Goal: Information Seeking & Learning: Learn about a topic

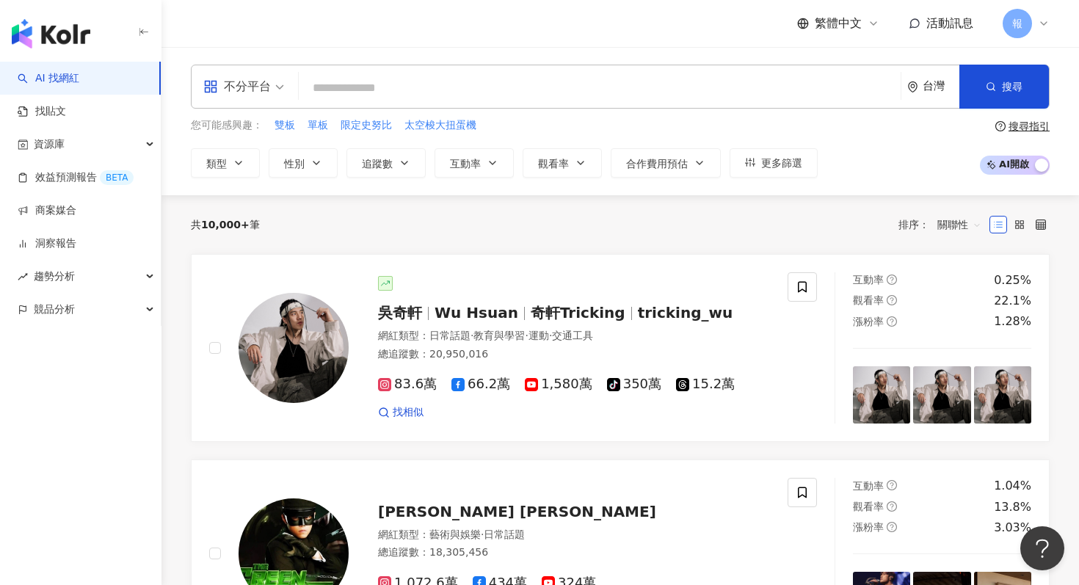
click at [292, 83] on div "不分平台 台灣 搜尋" at bounding box center [620, 87] width 859 height 44
click at [277, 103] on span at bounding box center [243, 86] width 81 height 43
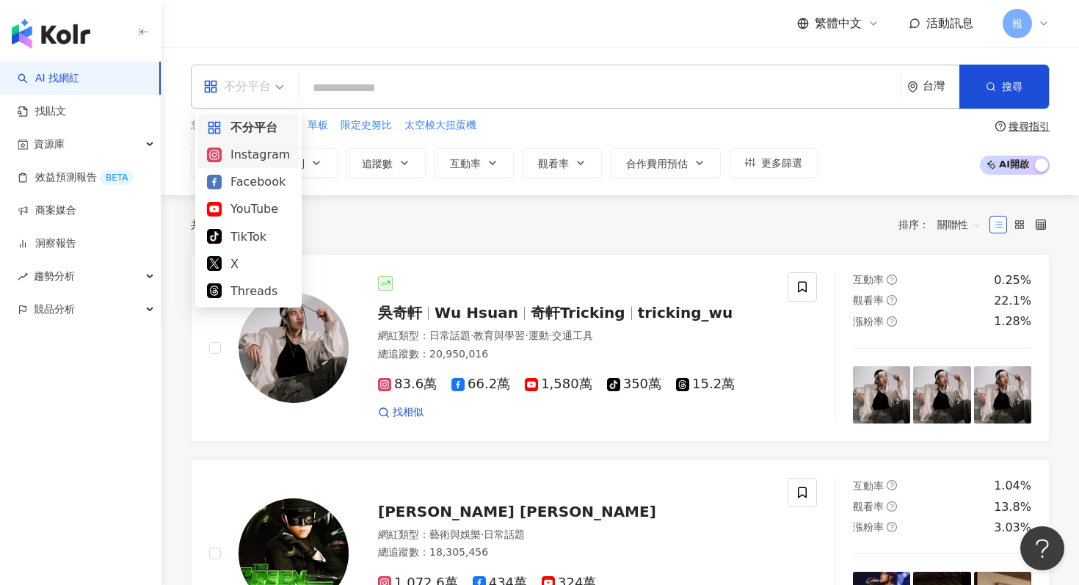
click at [263, 157] on div "Instagram" at bounding box center [248, 154] width 83 height 18
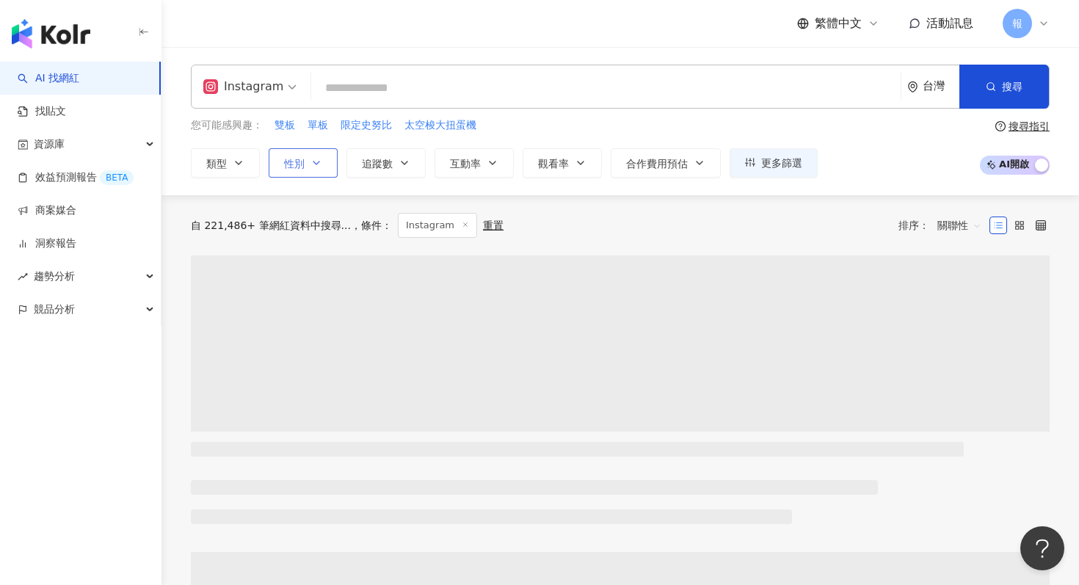
click at [318, 164] on icon "button" at bounding box center [316, 163] width 12 height 12
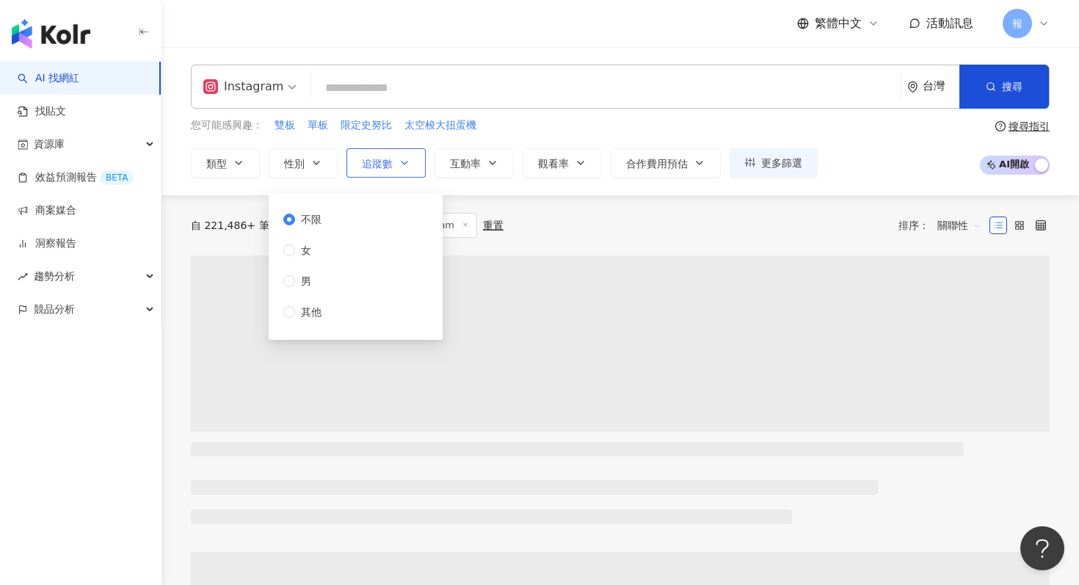
click at [375, 148] on button "追蹤數" at bounding box center [385, 162] width 79 height 29
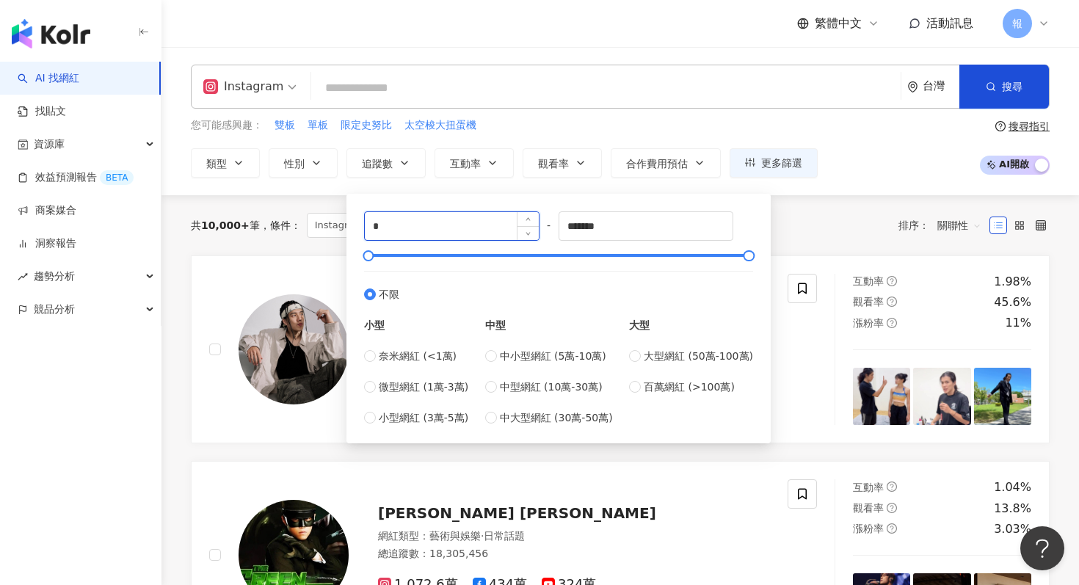
click at [398, 228] on input "*" at bounding box center [452, 226] width 174 height 28
type input "******"
click at [821, 233] on div "共 10,000+ 筆 條件 ： Instagram 重置 排序： 關聯性" at bounding box center [620, 225] width 859 height 25
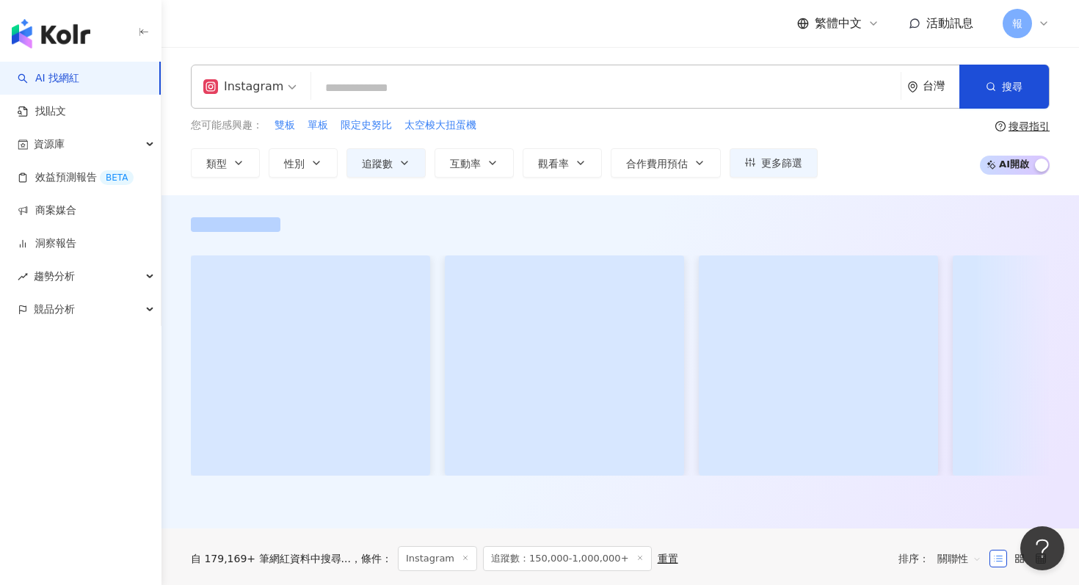
click at [519, 81] on input "search" at bounding box center [606, 88] width 578 height 28
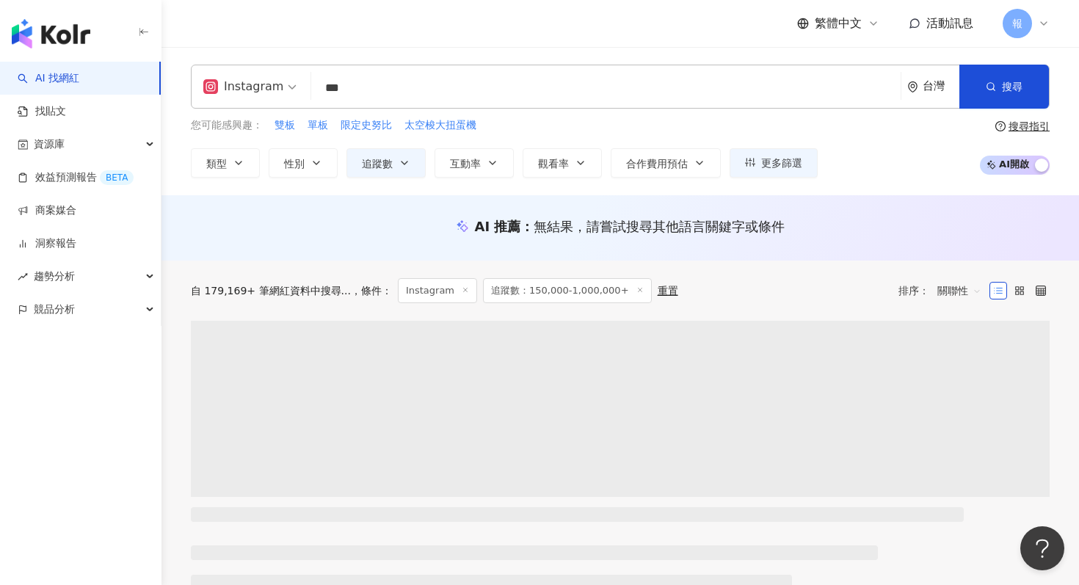
type input "*"
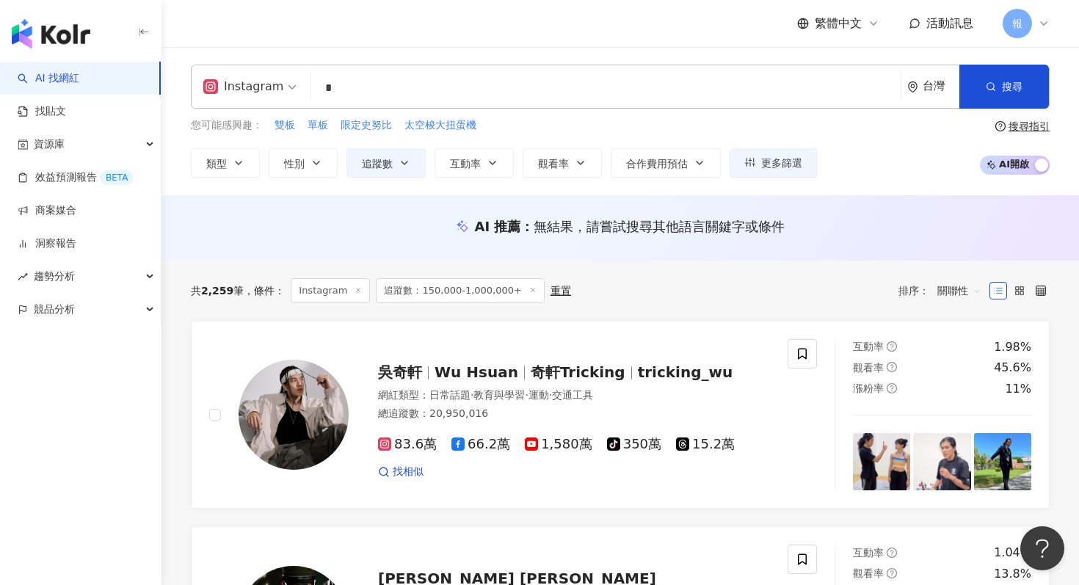
click at [519, 81] on input "*" at bounding box center [606, 88] width 578 height 28
type input "****"
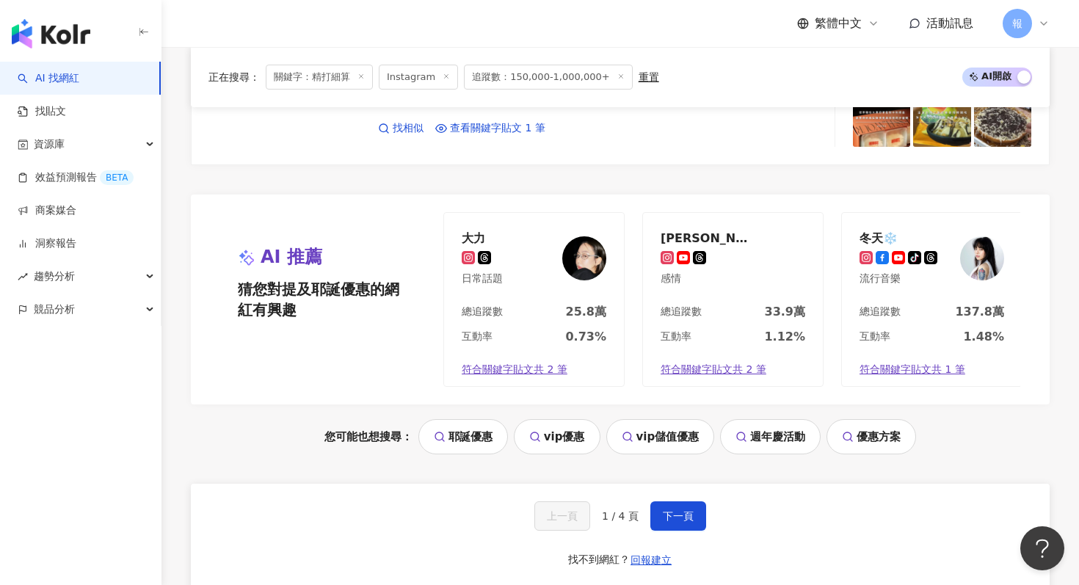
scroll to position [2728, 0]
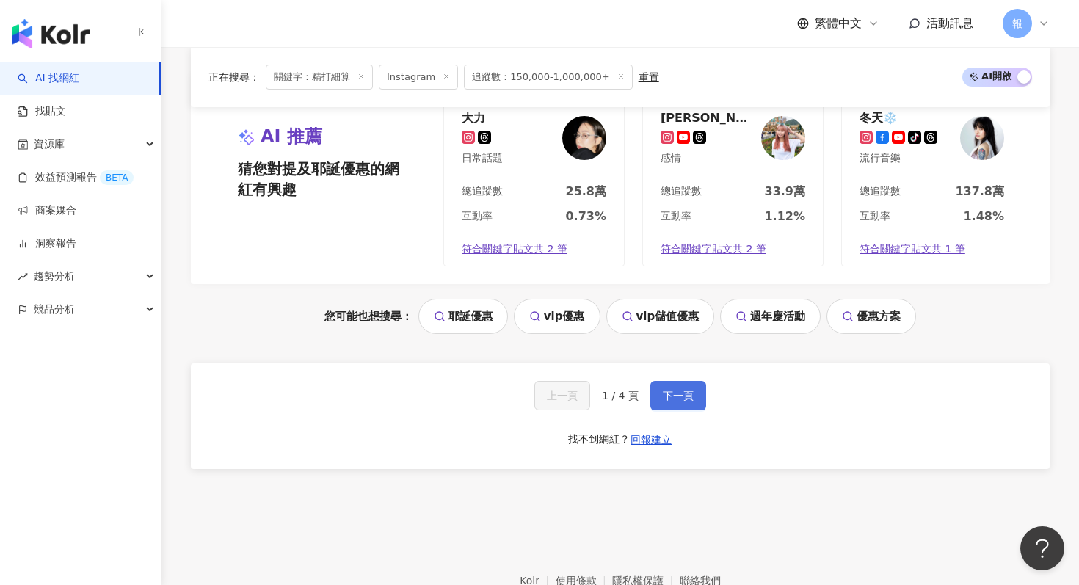
click at [693, 407] on button "下一頁" at bounding box center [678, 395] width 56 height 29
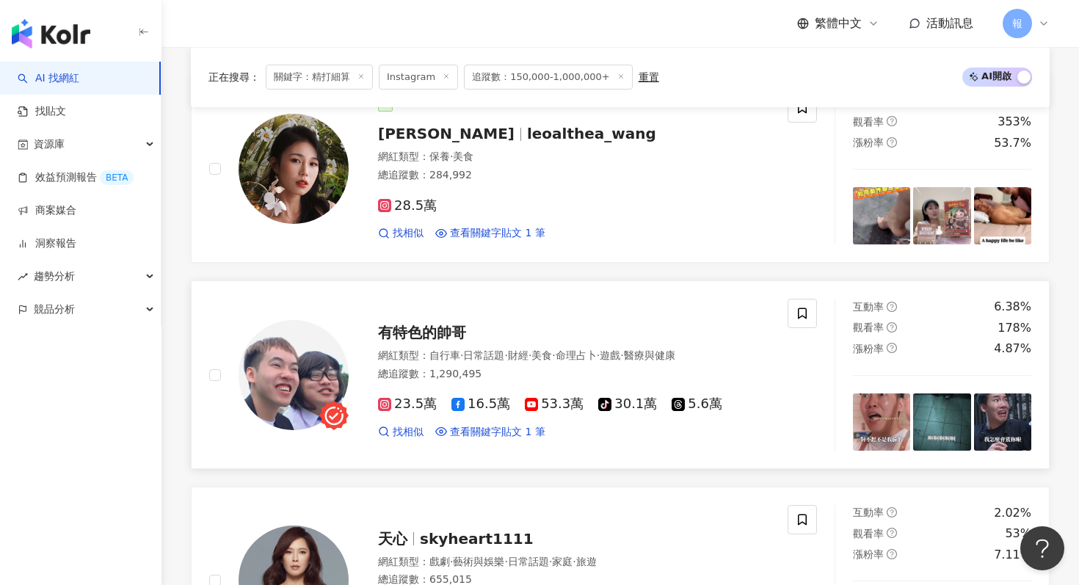
scroll to position [382, 0]
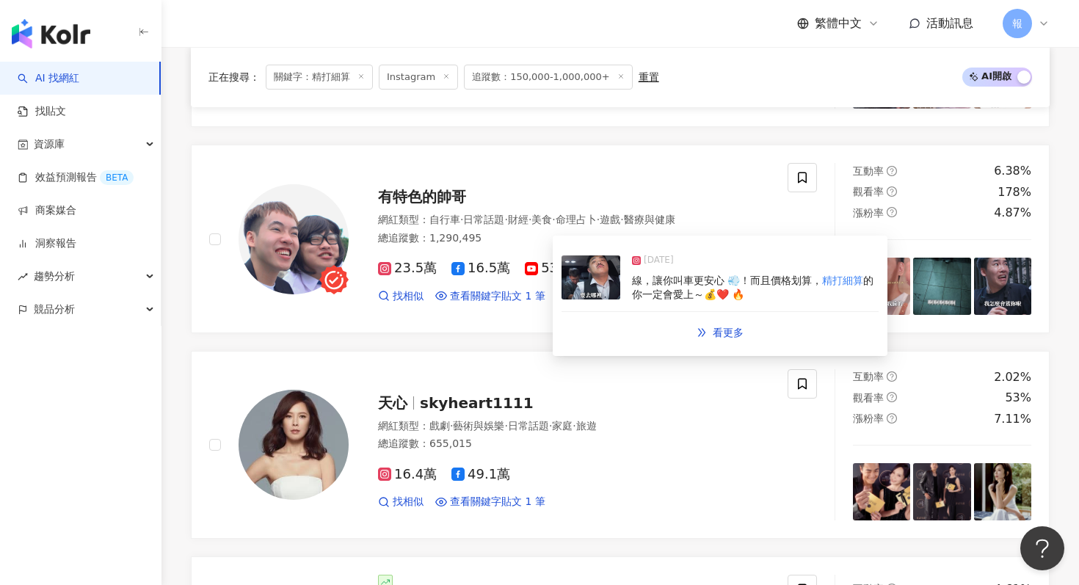
click at [597, 283] on img at bounding box center [590, 277] width 59 height 44
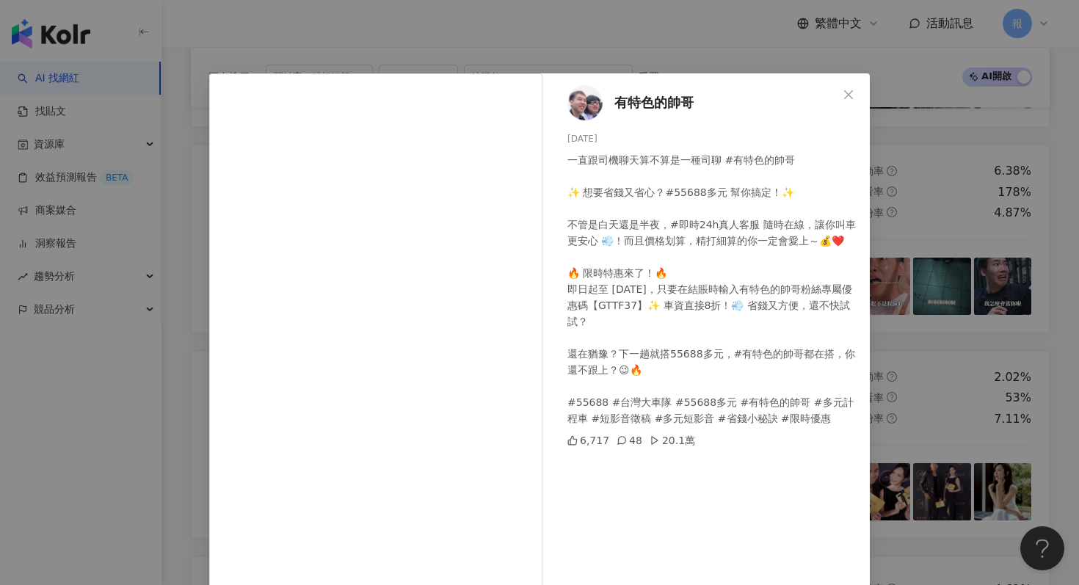
scroll to position [73, 0]
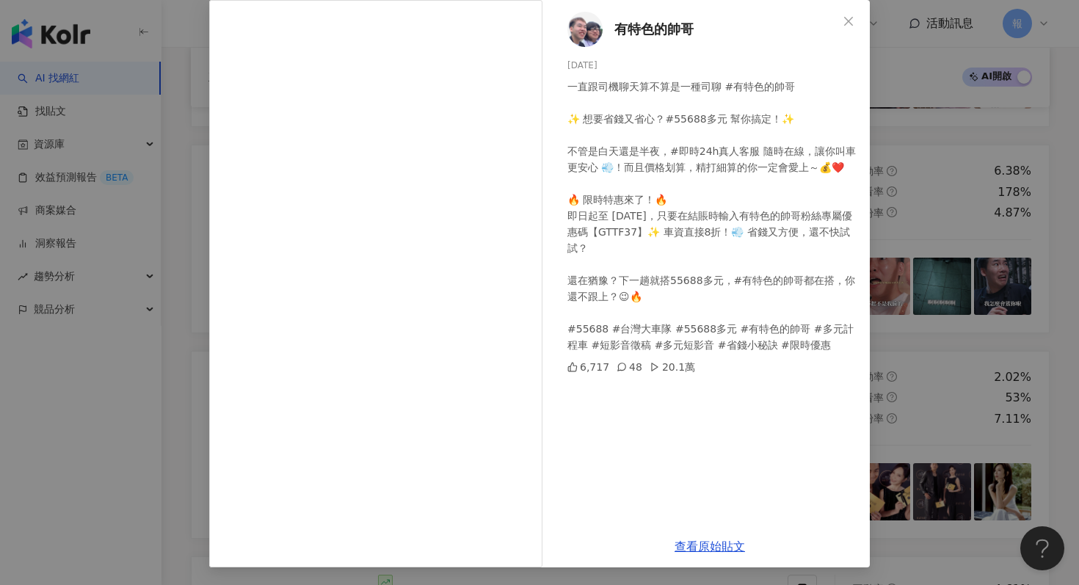
click at [919, 374] on div "有特色的帥哥 2025/2/19 一直跟司機聊天算不算是一種司聊 #有特色的帥哥 ✨ 想要省錢又省心？#55688多元 幫你搞定！✨ 不管是白天還是半夜，#即…" at bounding box center [539, 292] width 1079 height 585
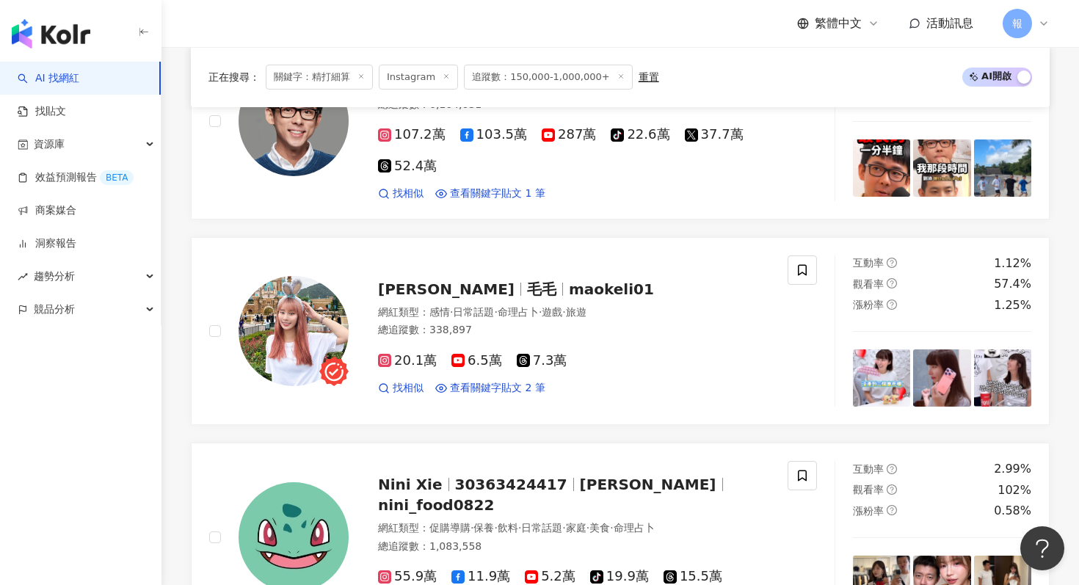
scroll to position [1508, 0]
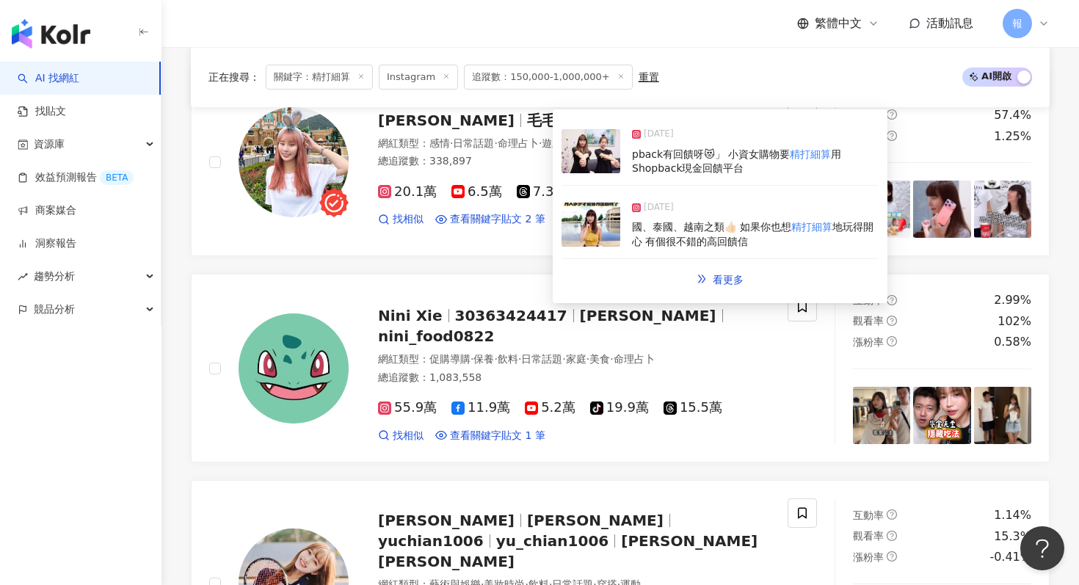
click at [586, 152] on img at bounding box center [590, 151] width 59 height 44
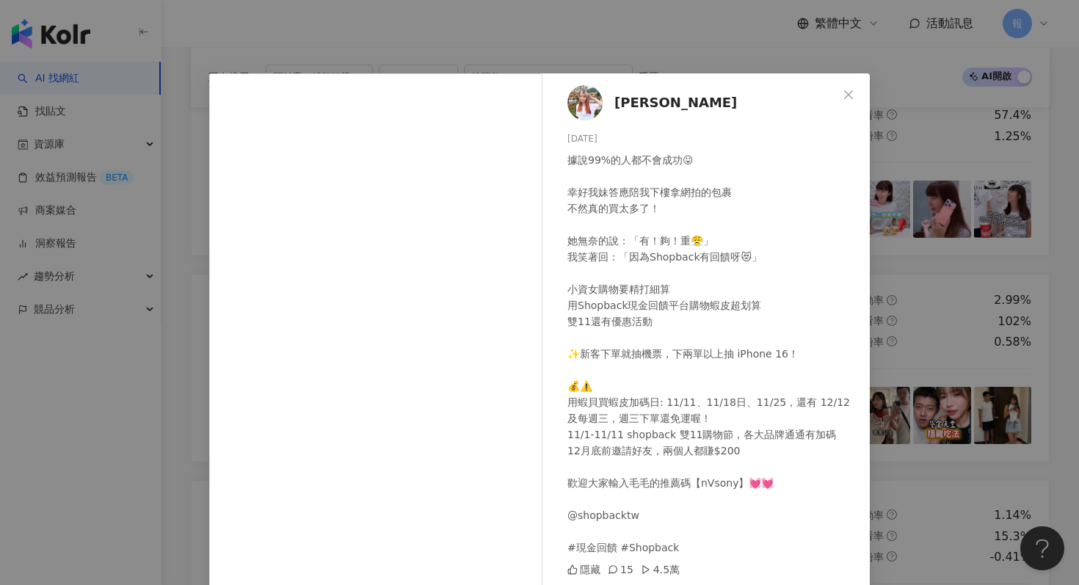
scroll to position [56, 0]
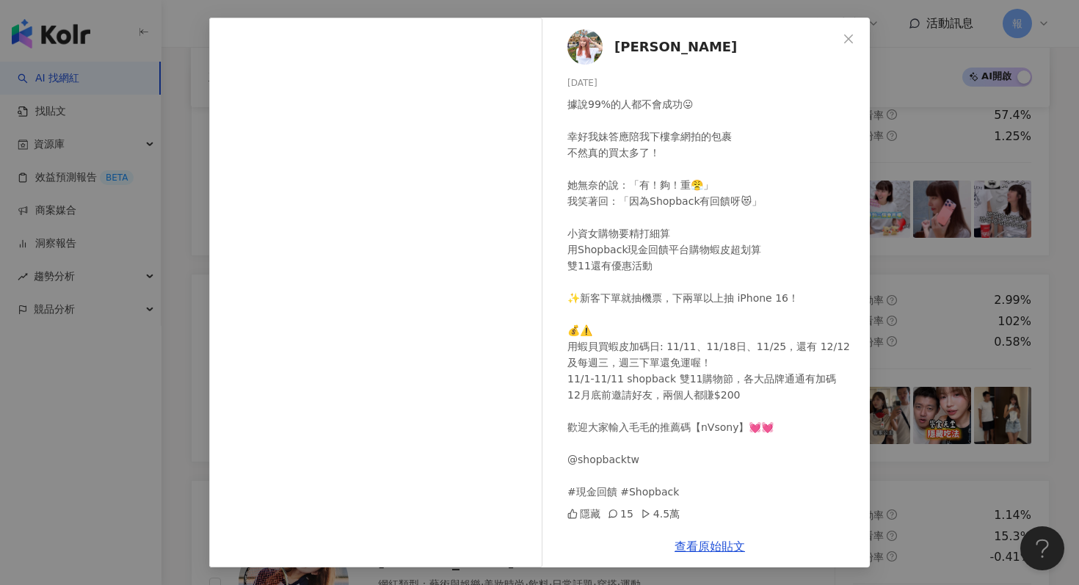
click at [960, 309] on div "毛克利 2024/11/6 據說99%的人都不會成功😛 幸好我妹答應陪我下樓拿網拍的包裹 不然真的買太多了！ 她無奈的說：「有！夠！重😤」 我笑著回：「因為S…" at bounding box center [539, 292] width 1079 height 585
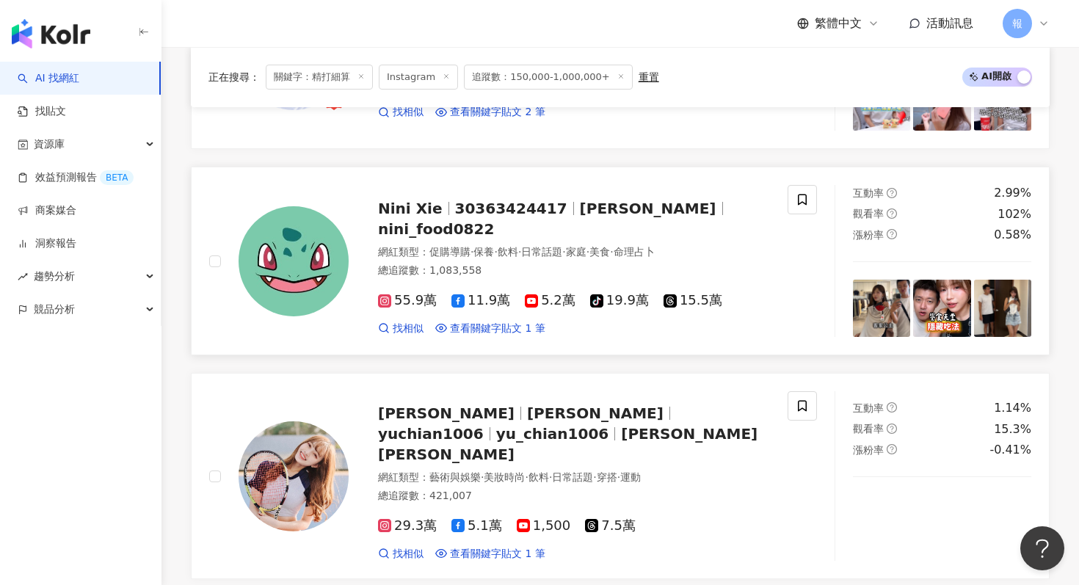
scroll to position [1722, 0]
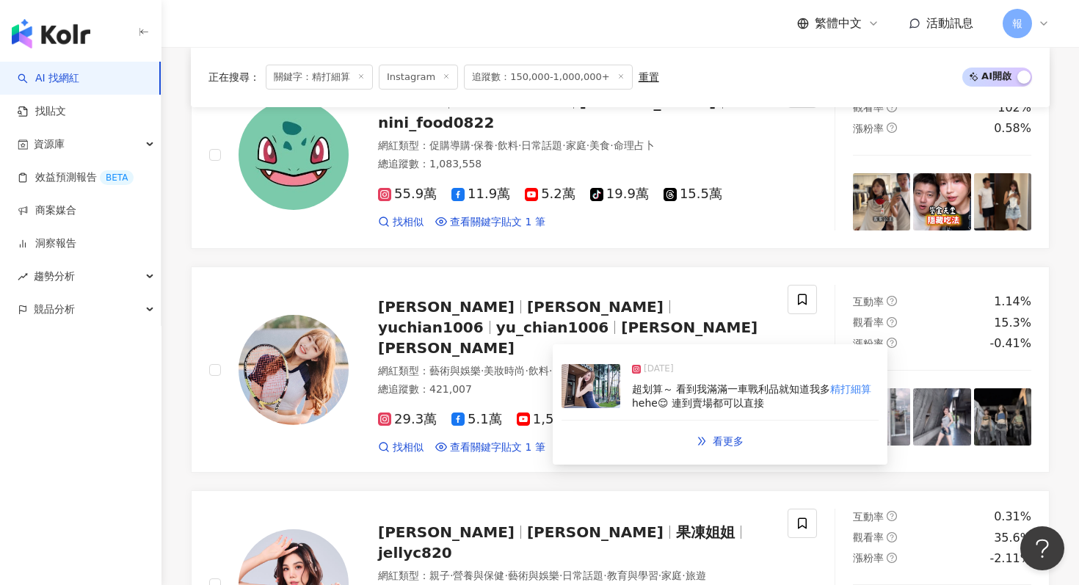
click at [581, 395] on img at bounding box center [590, 386] width 59 height 44
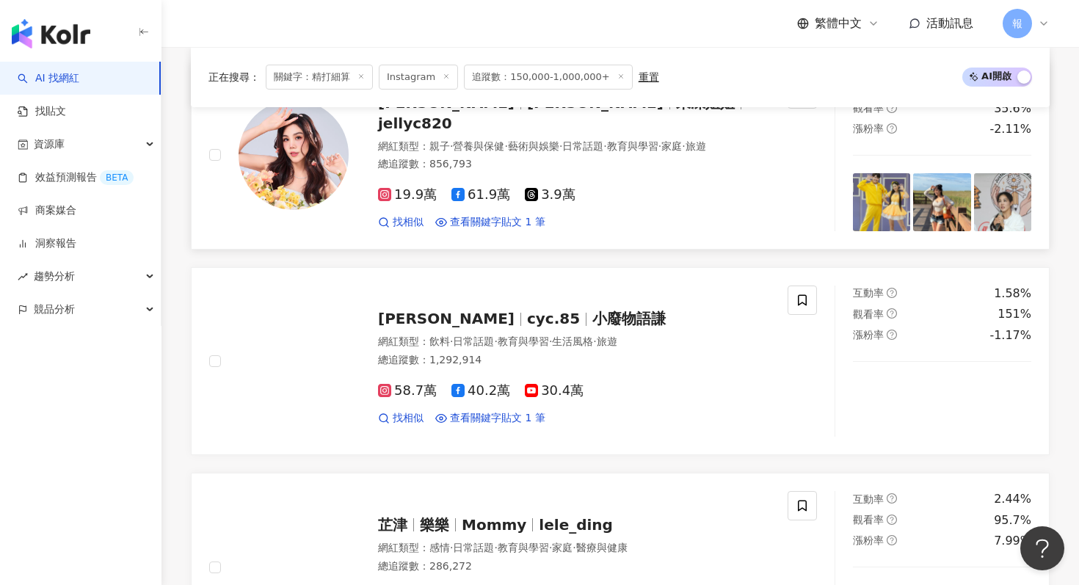
scroll to position [2251, 0]
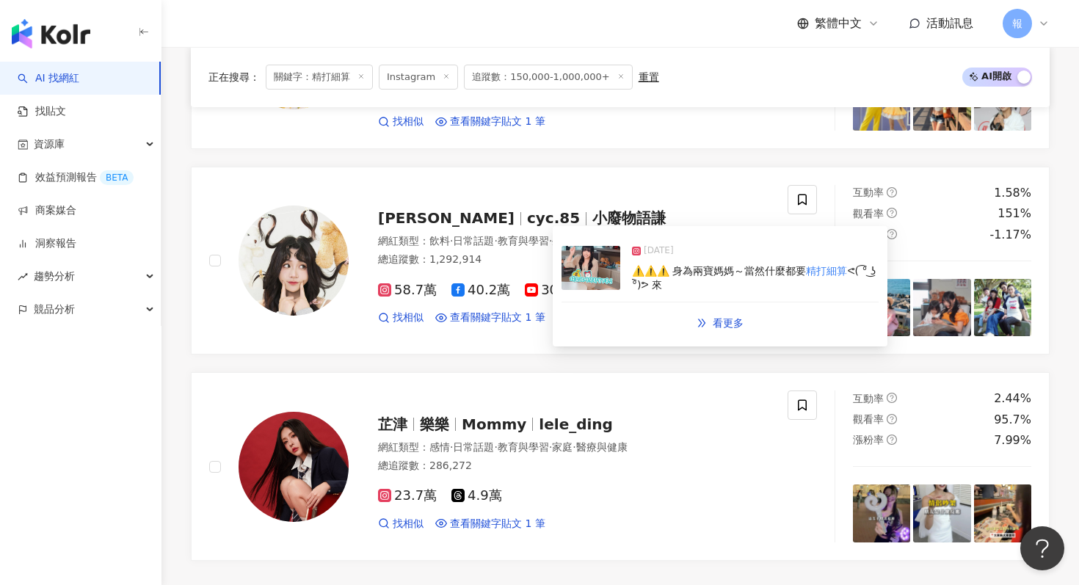
click at [589, 282] on img at bounding box center [590, 268] width 59 height 44
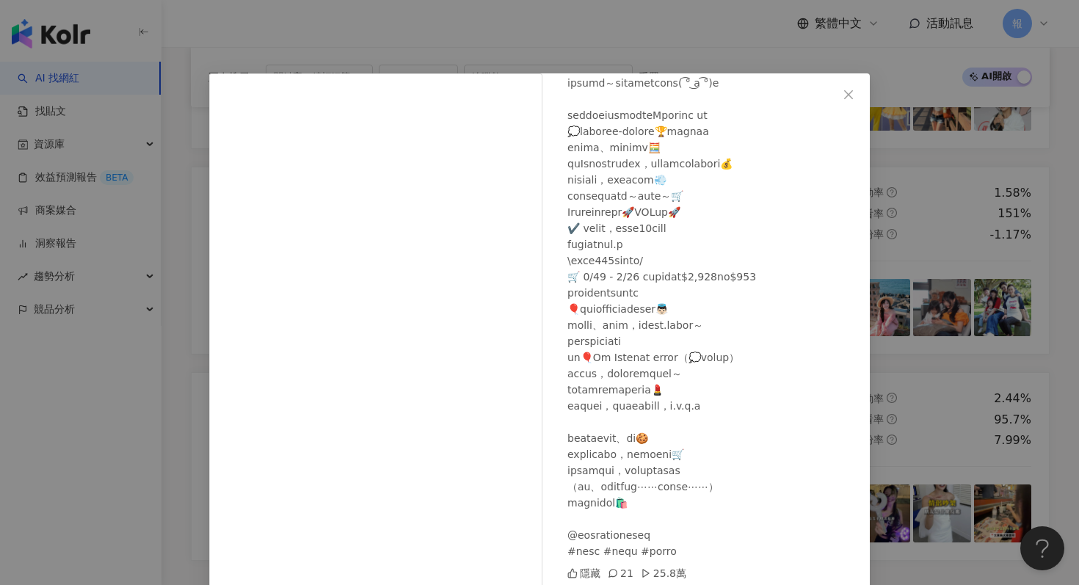
scroll to position [56, 0]
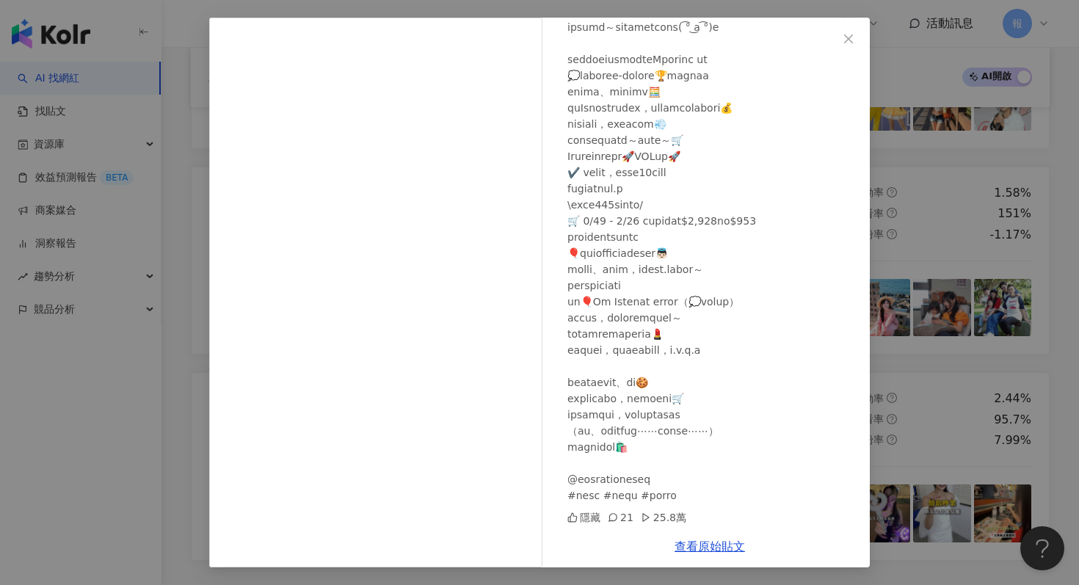
click at [928, 248] on div "陳語謙 2025/6/14 隱藏 21 25.8萬 查看原始貼文" at bounding box center [539, 292] width 1079 height 585
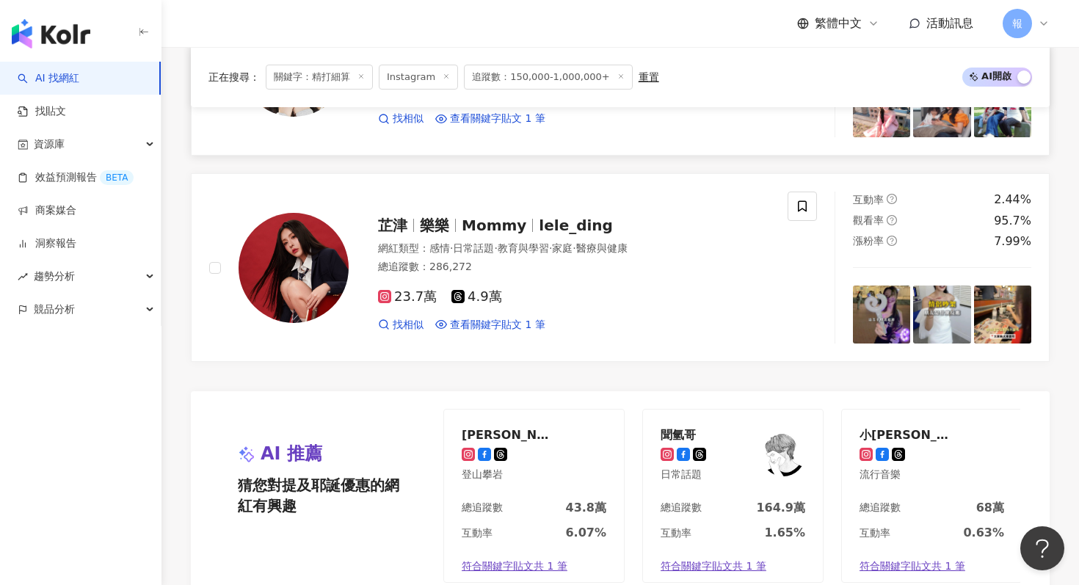
scroll to position [2585, 0]
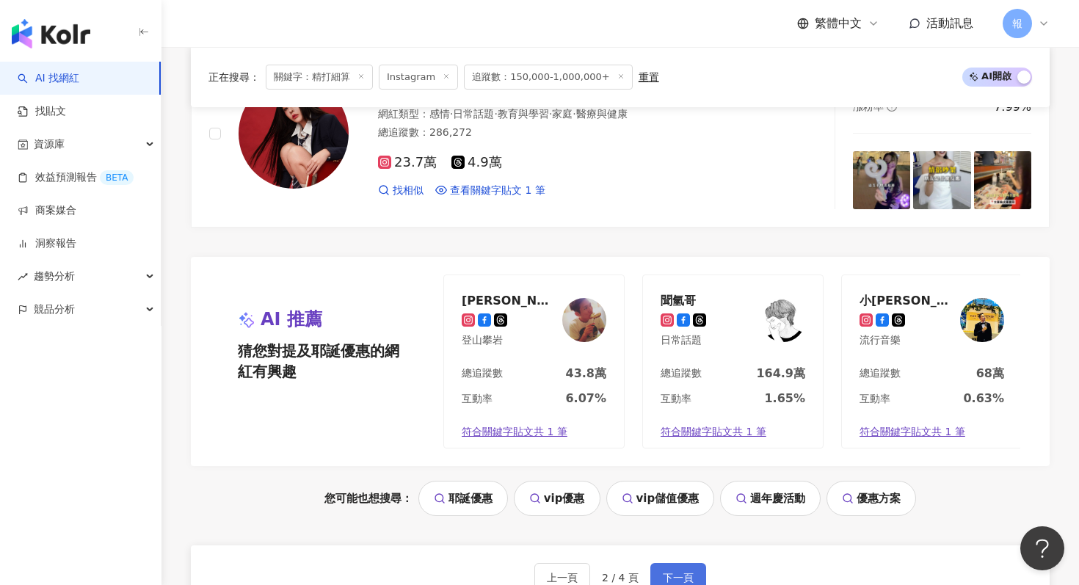
click at [685, 563] on button "下一頁" at bounding box center [678, 577] width 56 height 29
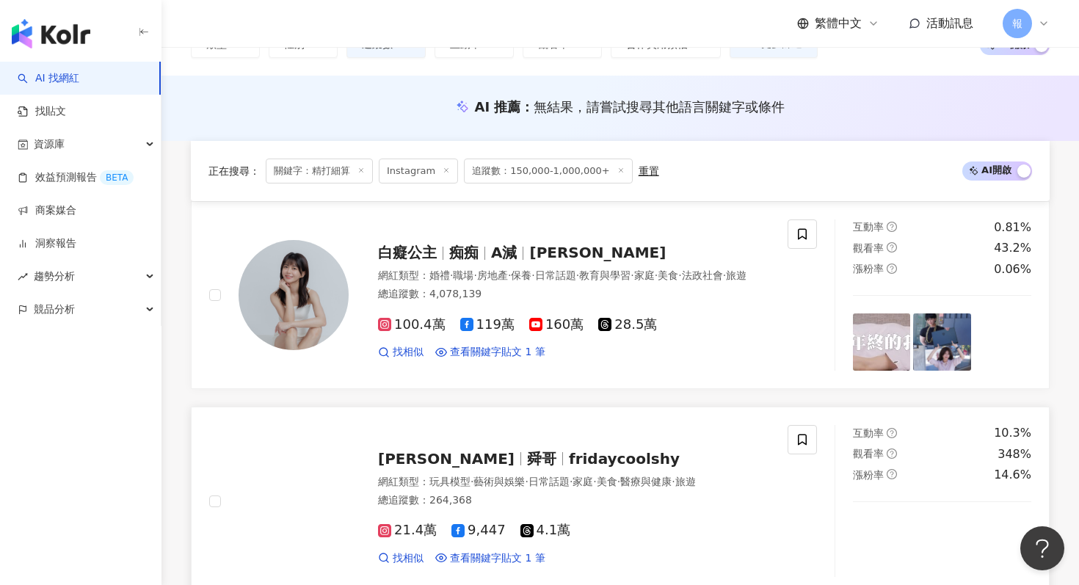
scroll to position [57, 0]
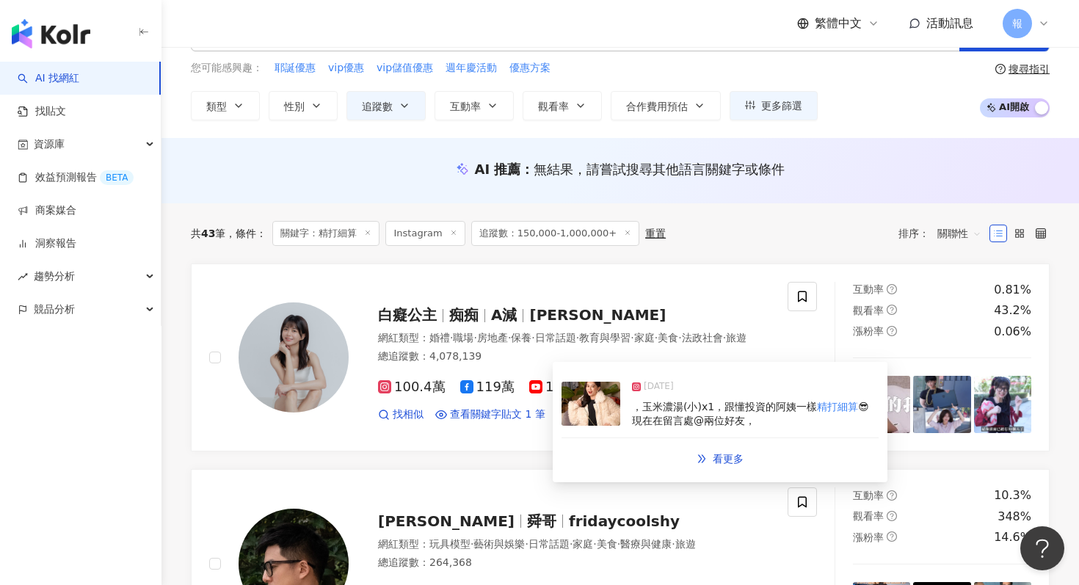
click at [578, 411] on img at bounding box center [590, 404] width 59 height 44
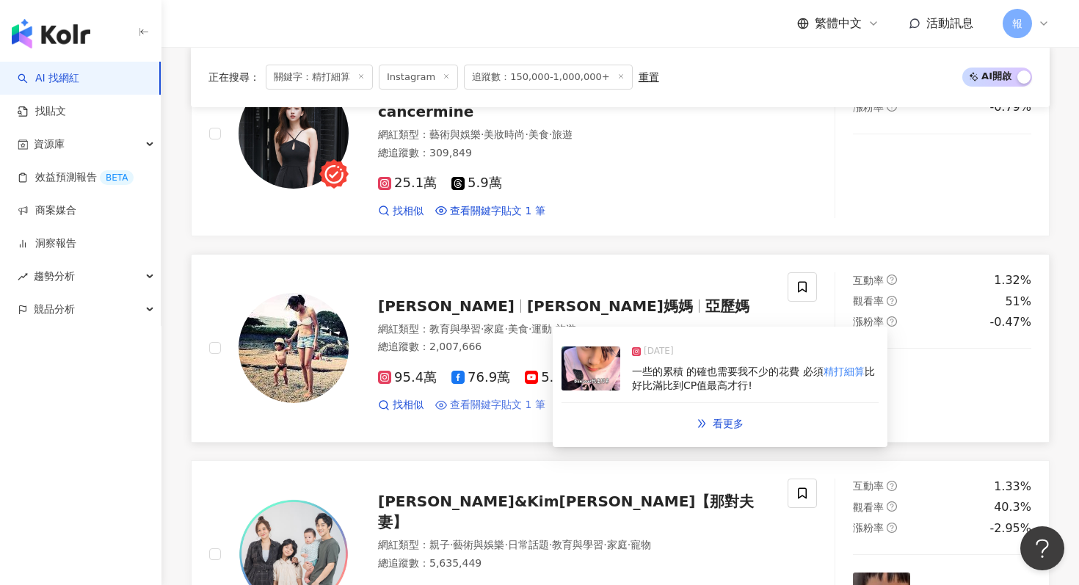
scroll to position [1241, 0]
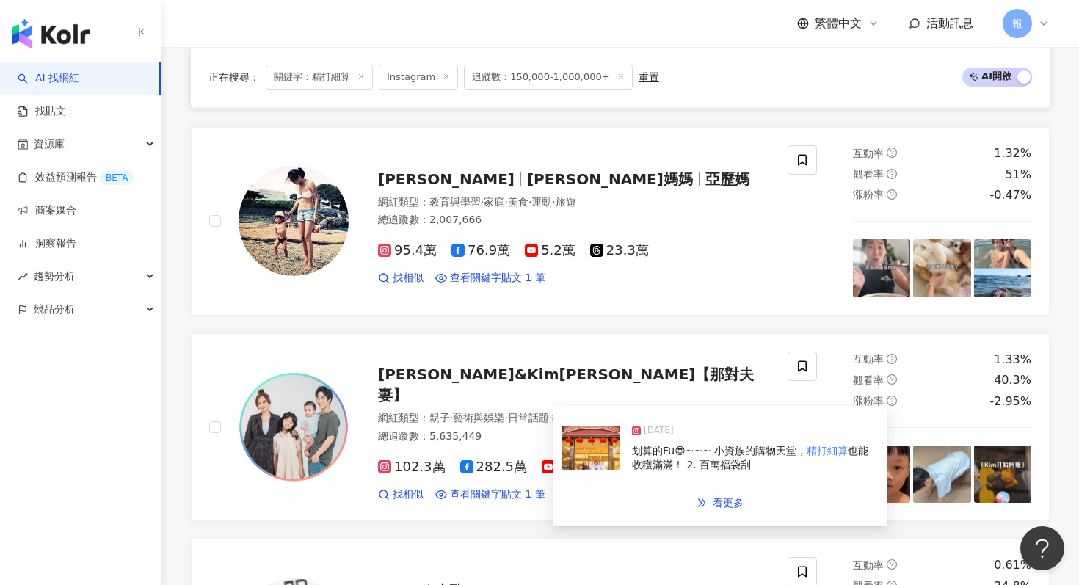
click at [599, 460] on img at bounding box center [590, 448] width 59 height 44
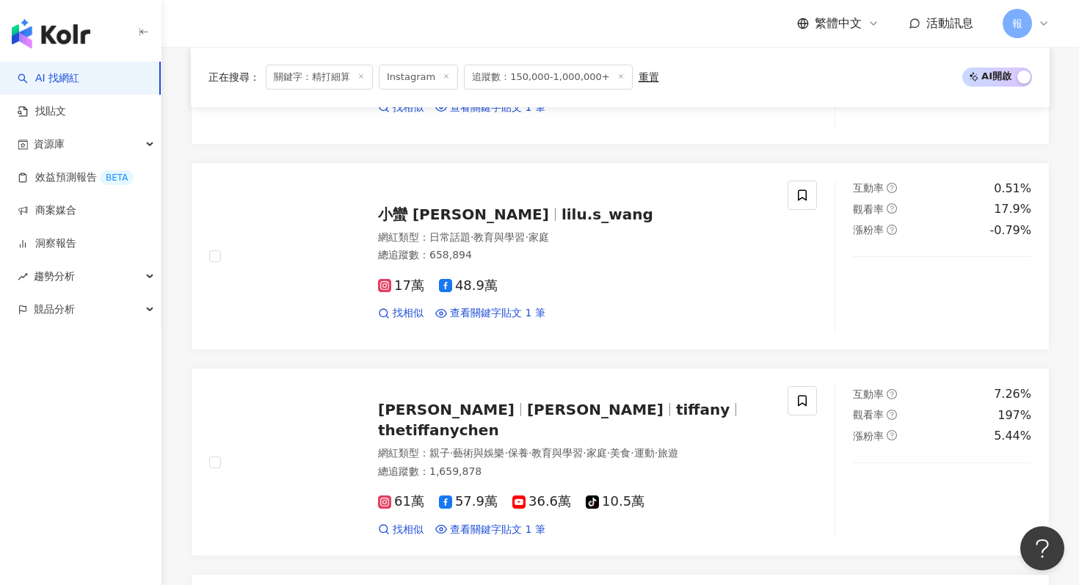
scroll to position [1898, 0]
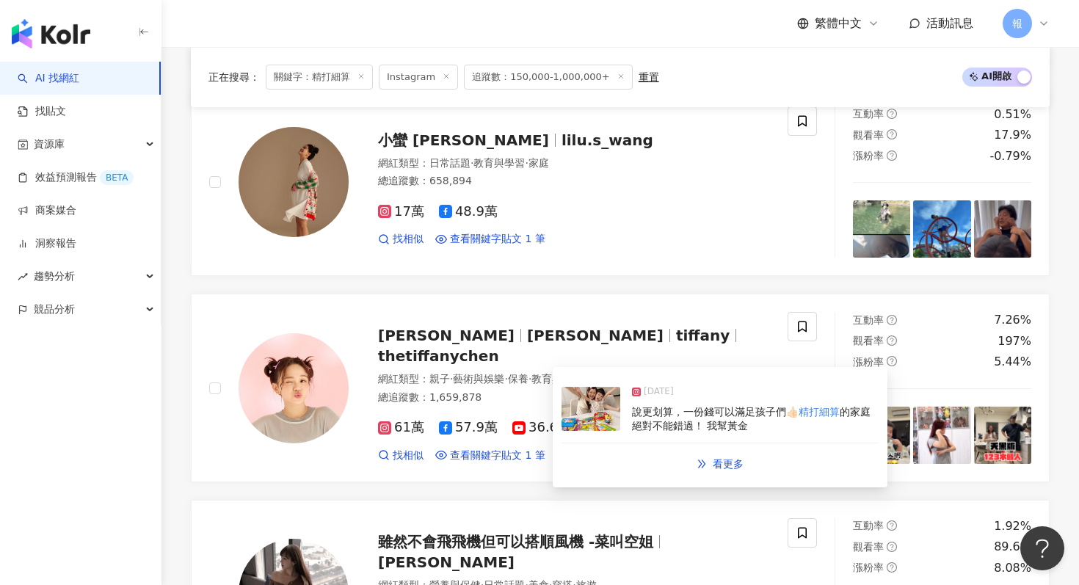
click at [577, 412] on img at bounding box center [590, 409] width 59 height 44
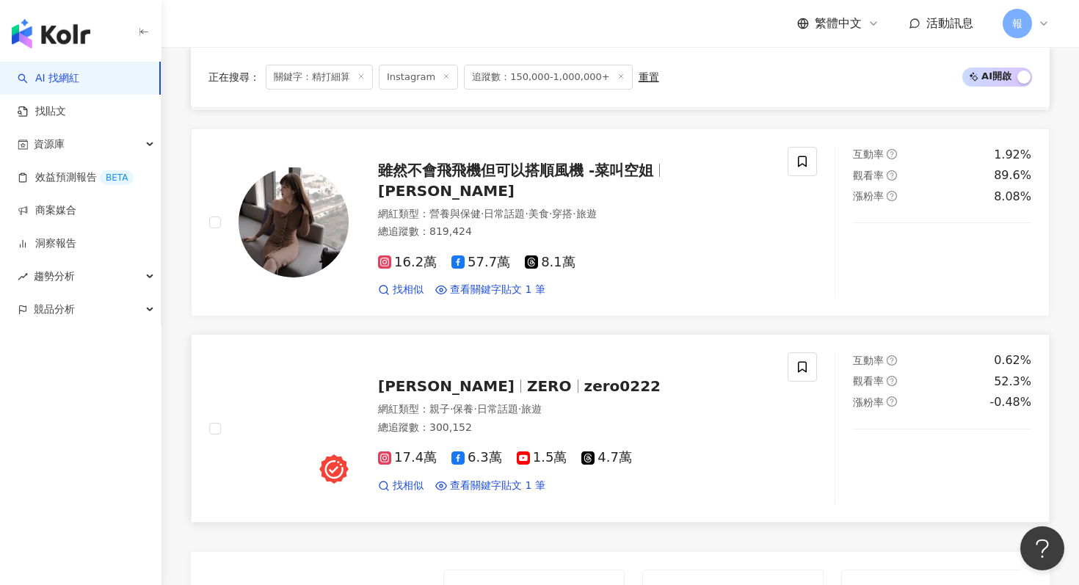
scroll to position [2551, 0]
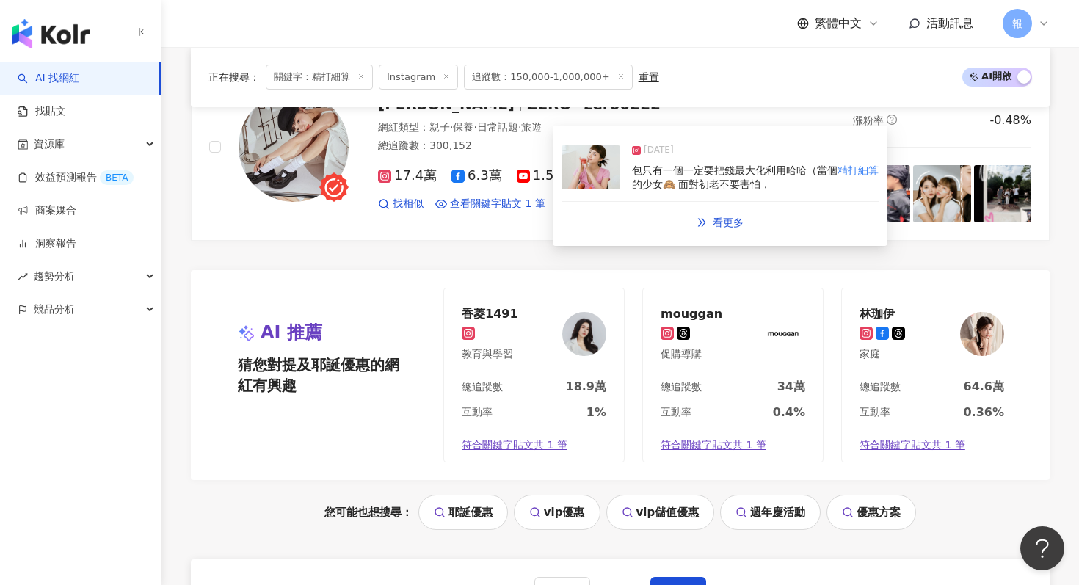
click at [575, 174] on img at bounding box center [590, 167] width 59 height 44
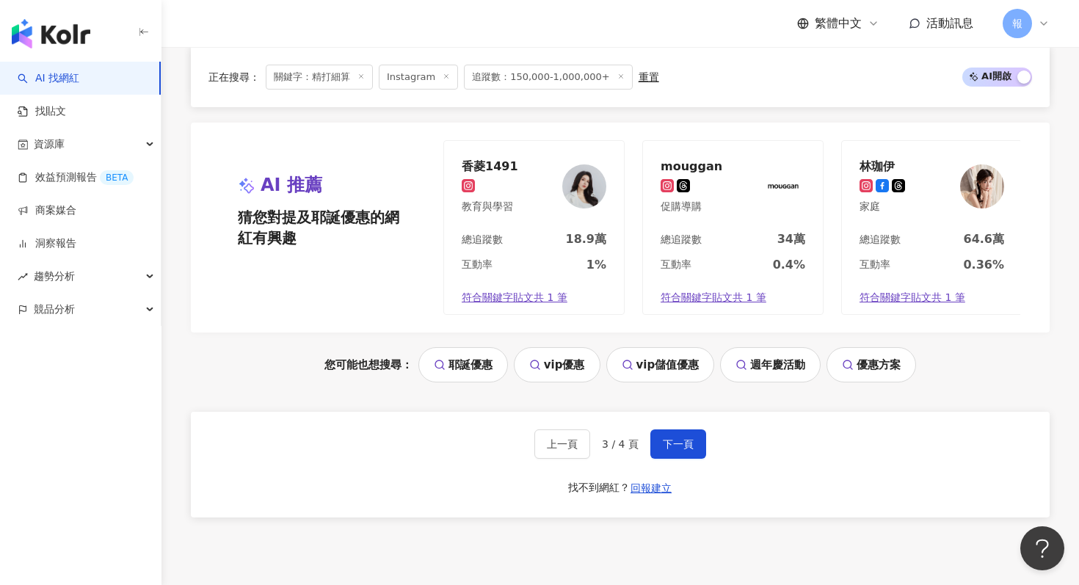
scroll to position [2812, 0]
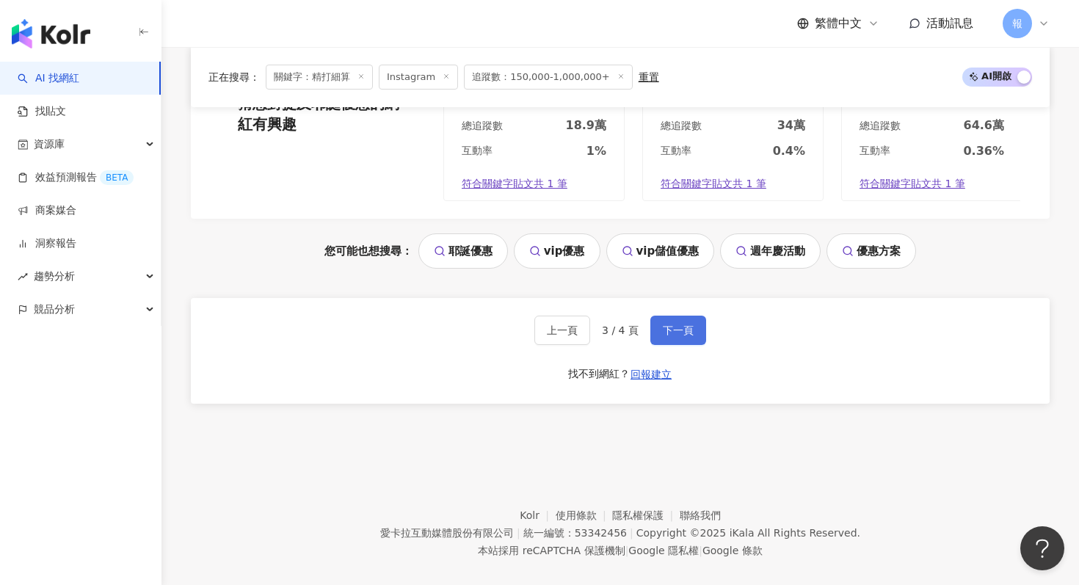
click at [677, 317] on button "下一頁" at bounding box center [678, 330] width 56 height 29
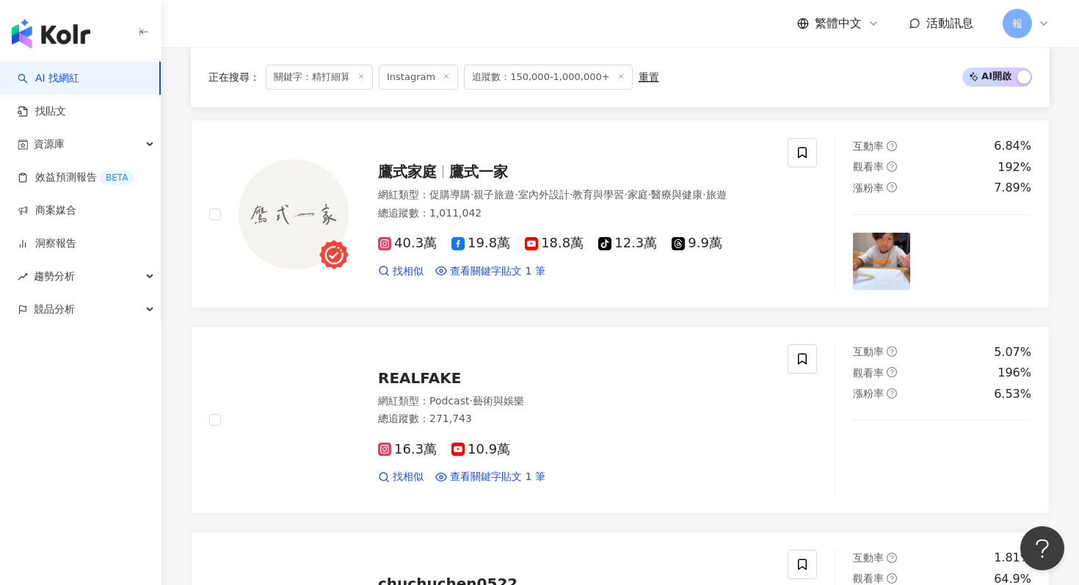
scroll to position [0, 0]
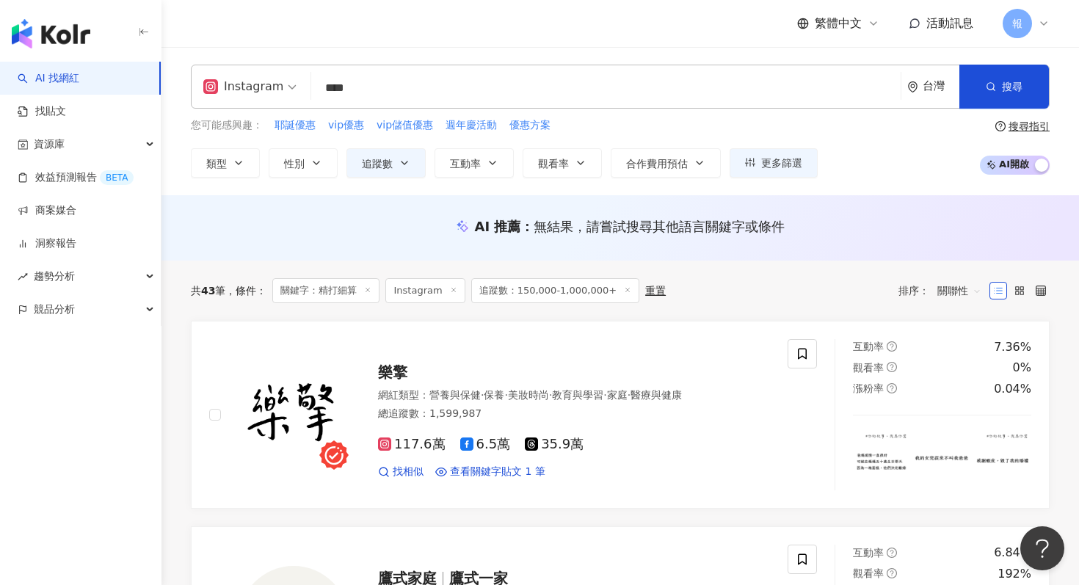
click at [412, 84] on input "****" at bounding box center [606, 88] width 578 height 28
type input "*"
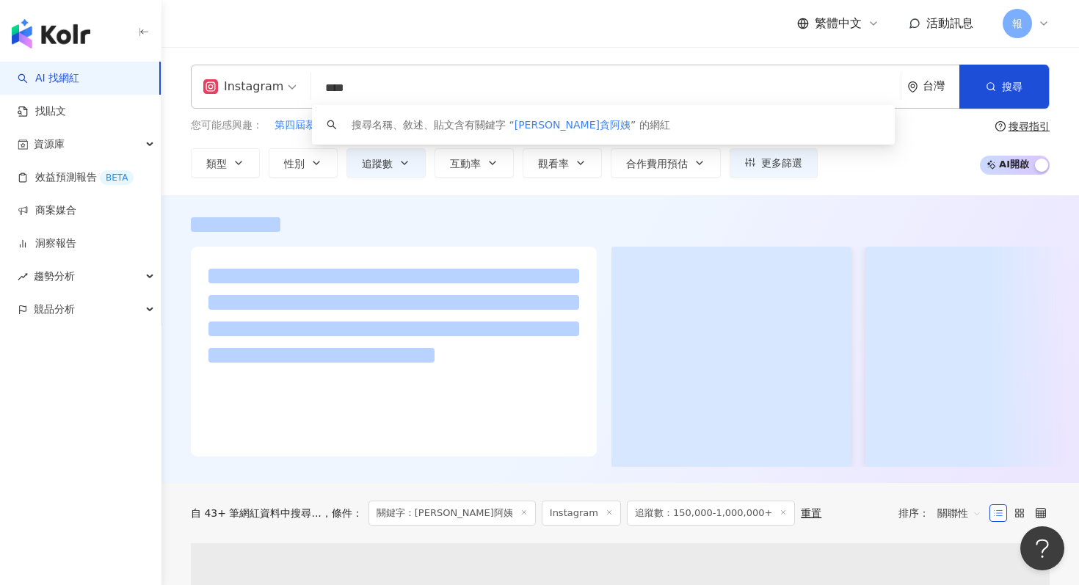
click at [551, 57] on div "Instagram **** 台灣 搜尋 keyword 搜尋名稱、敘述、貼文含有關鍵字 “ 蕭貪阿姨 ” 的網紅 您可能感興趣： 第四屆慕獅女孩徵選會 尚八…" at bounding box center [619, 121] width 917 height 148
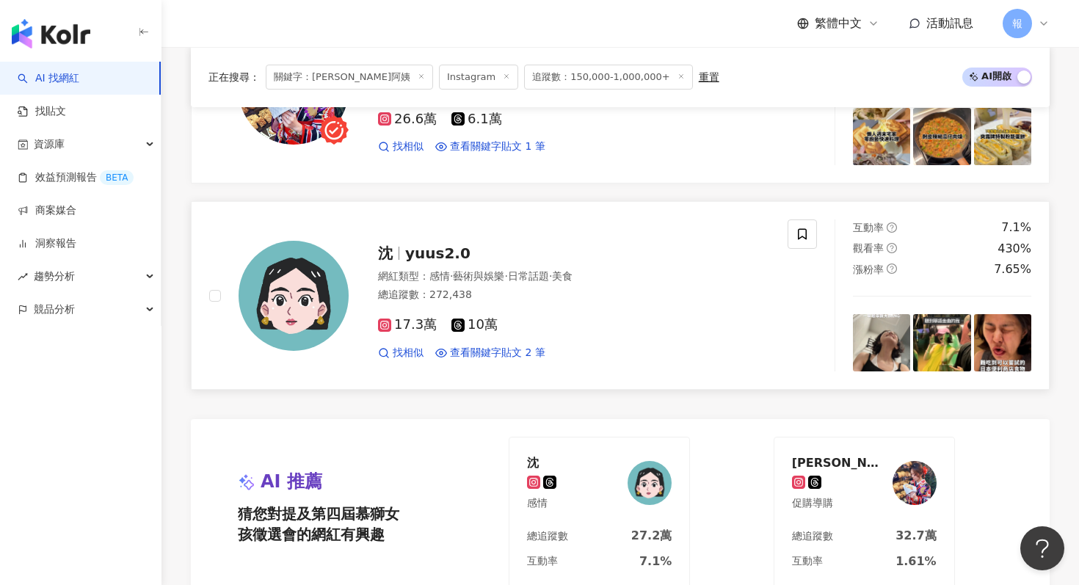
scroll to position [613, 0]
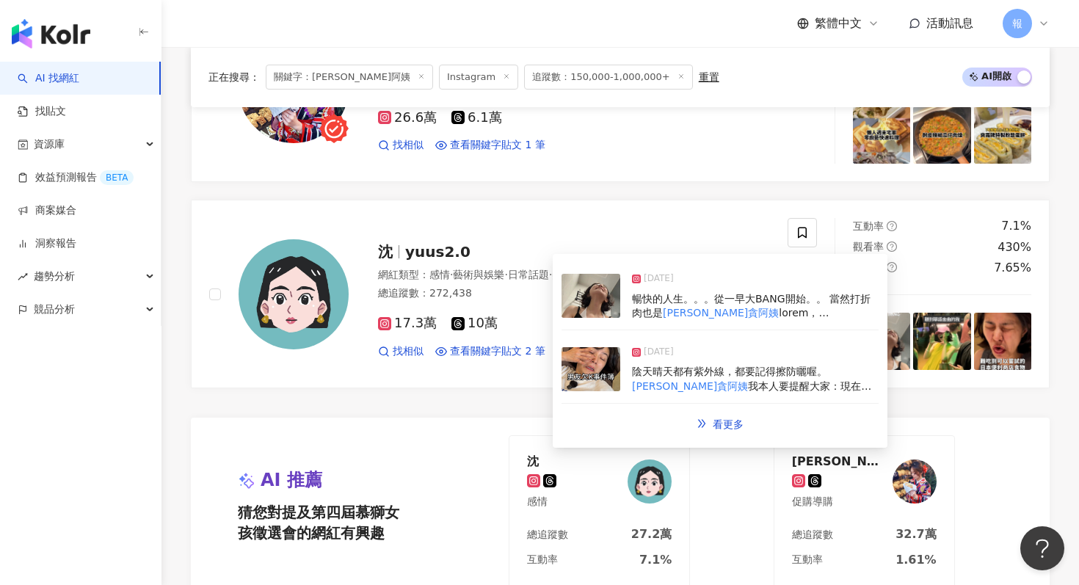
click at [572, 313] on img at bounding box center [590, 296] width 59 height 44
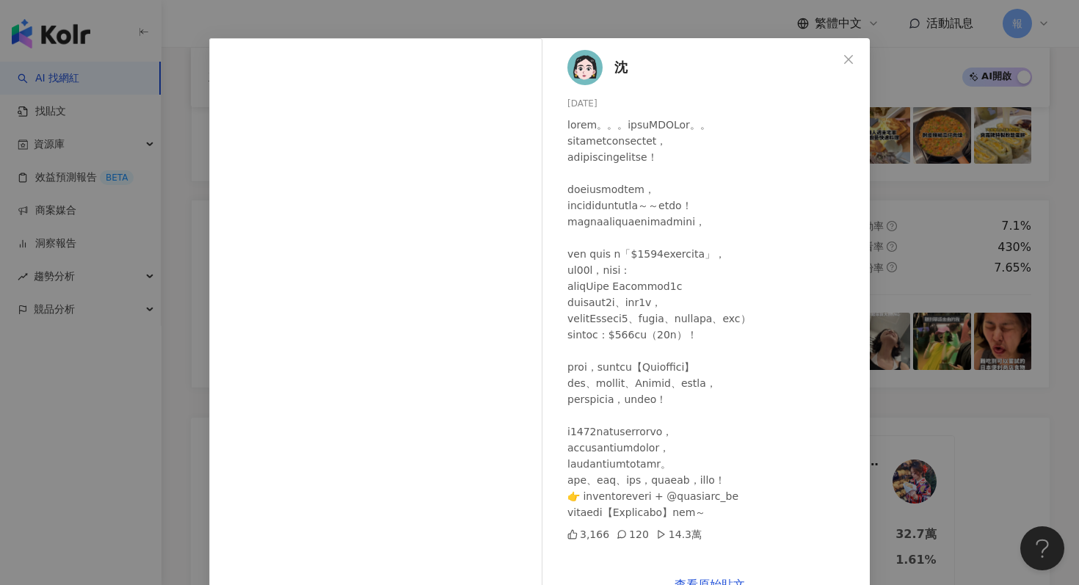
scroll to position [29, 0]
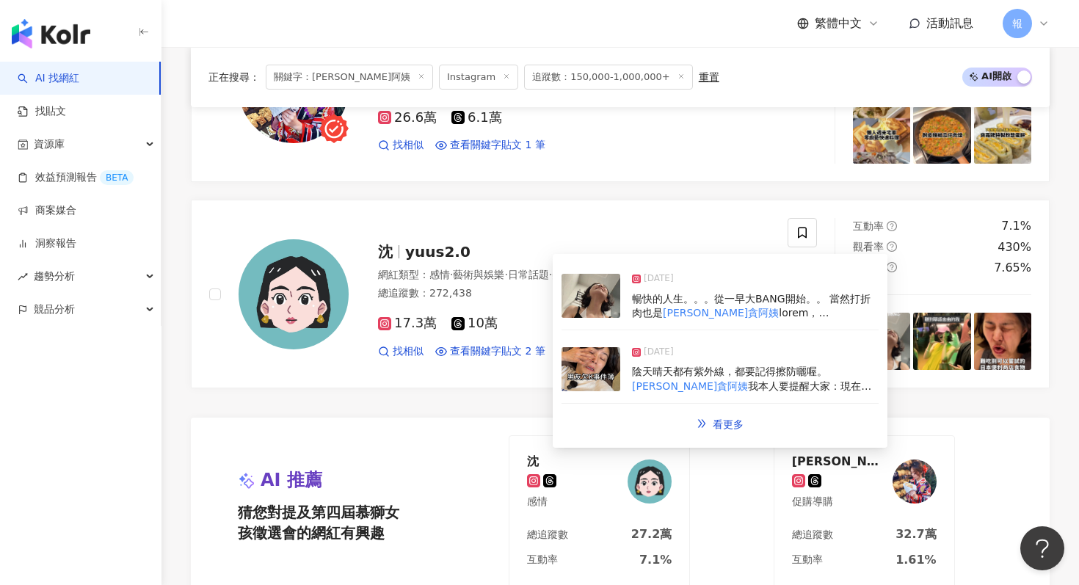
click at [659, 369] on span "陰天晴天都有紫外線，都要記得擦防曬喔。" at bounding box center [729, 371] width 195 height 12
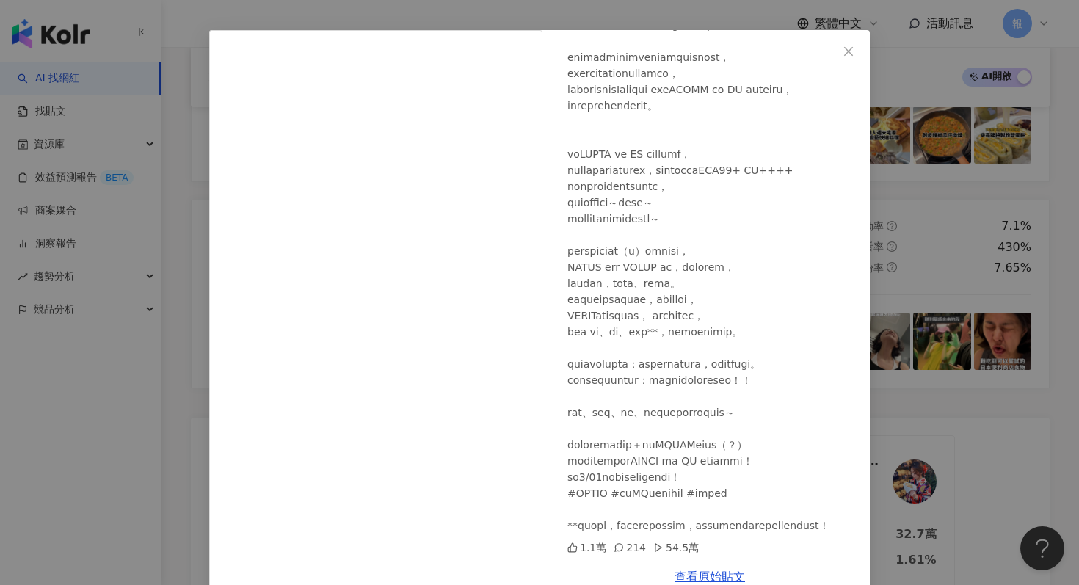
scroll to position [0, 0]
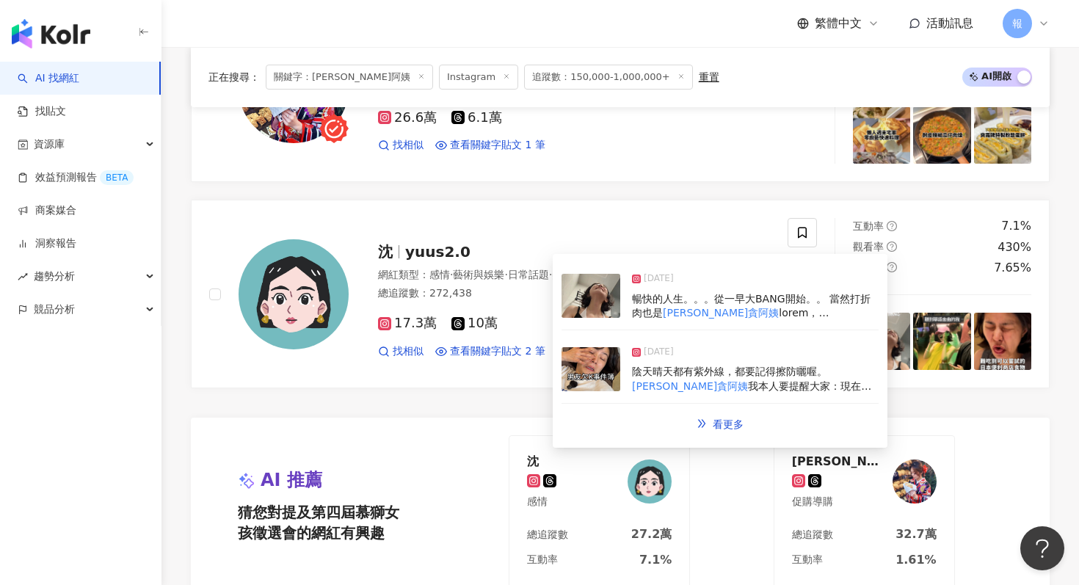
click at [715, 310] on span at bounding box center [752, 399] width 240 height 184
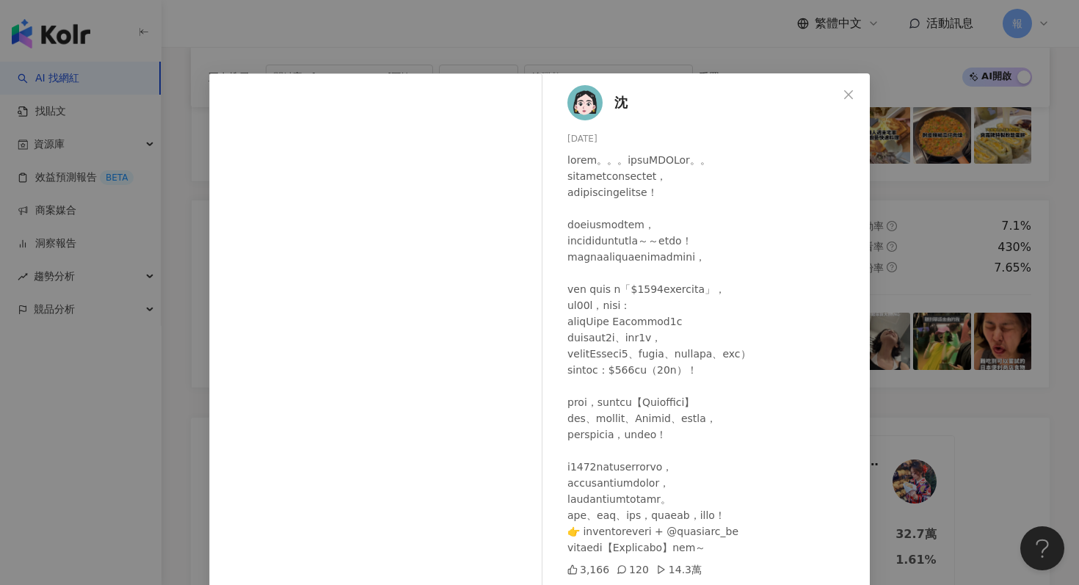
click at [926, 143] on div "沈 2025/9/27 3,166 120 14.3萬 查看原始貼文" at bounding box center [539, 292] width 1079 height 585
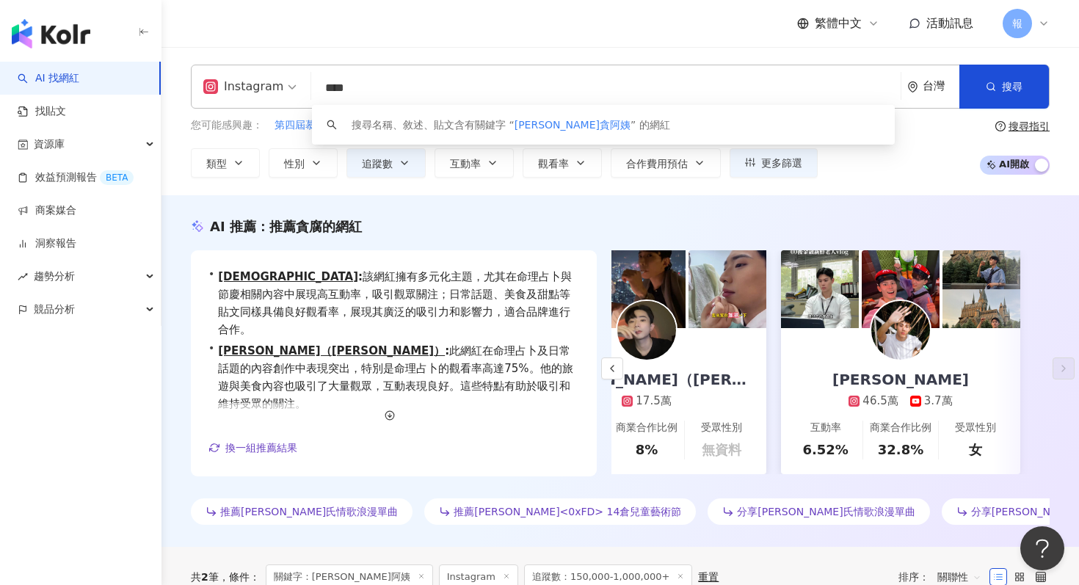
click at [437, 89] on input "****" at bounding box center [606, 88] width 578 height 28
type input "*"
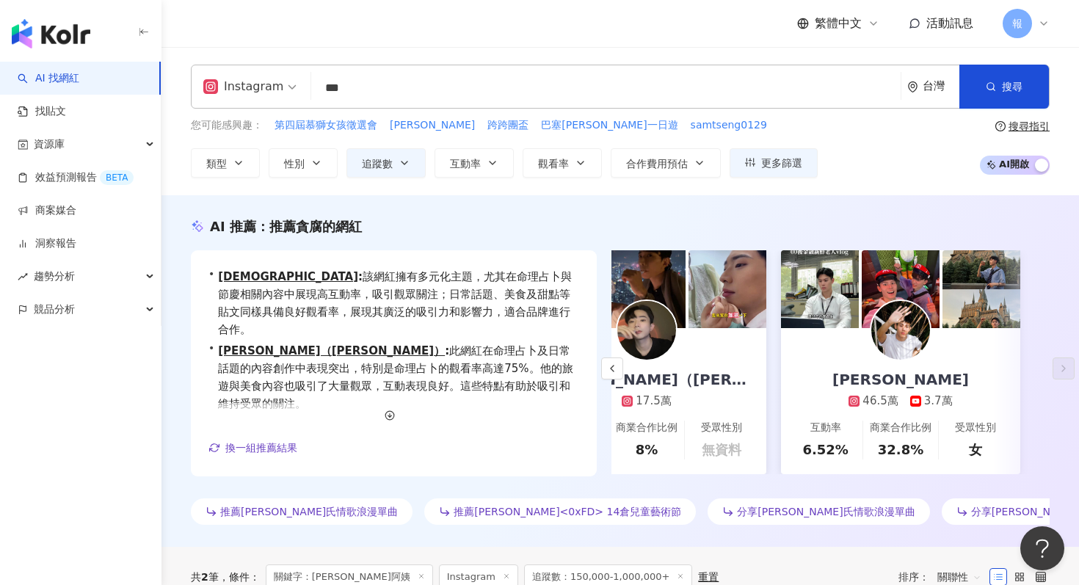
type input "***"
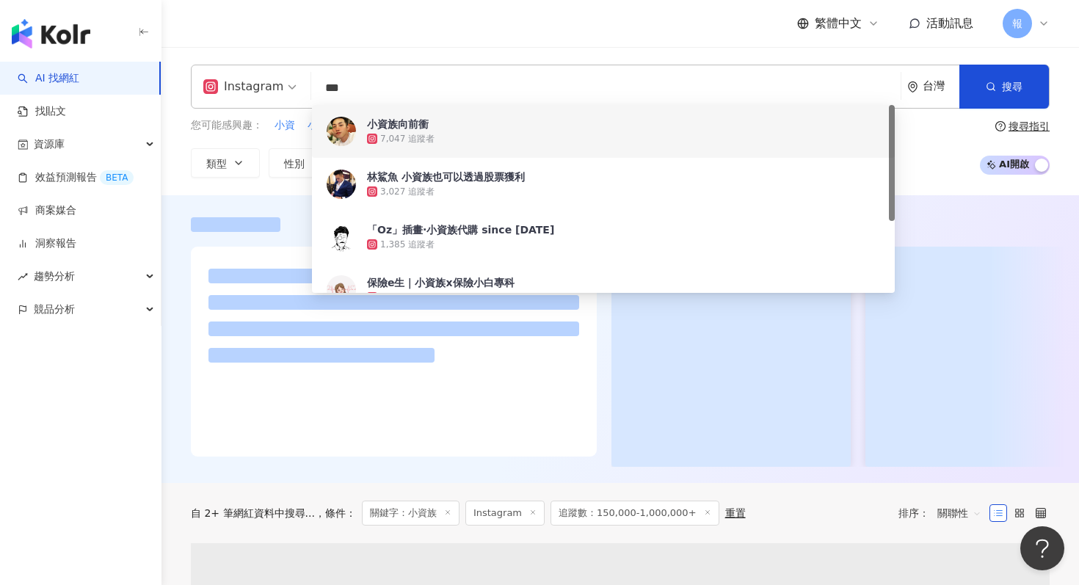
click at [571, 26] on div "繁體中文 活動訊息 報" at bounding box center [620, 23] width 859 height 47
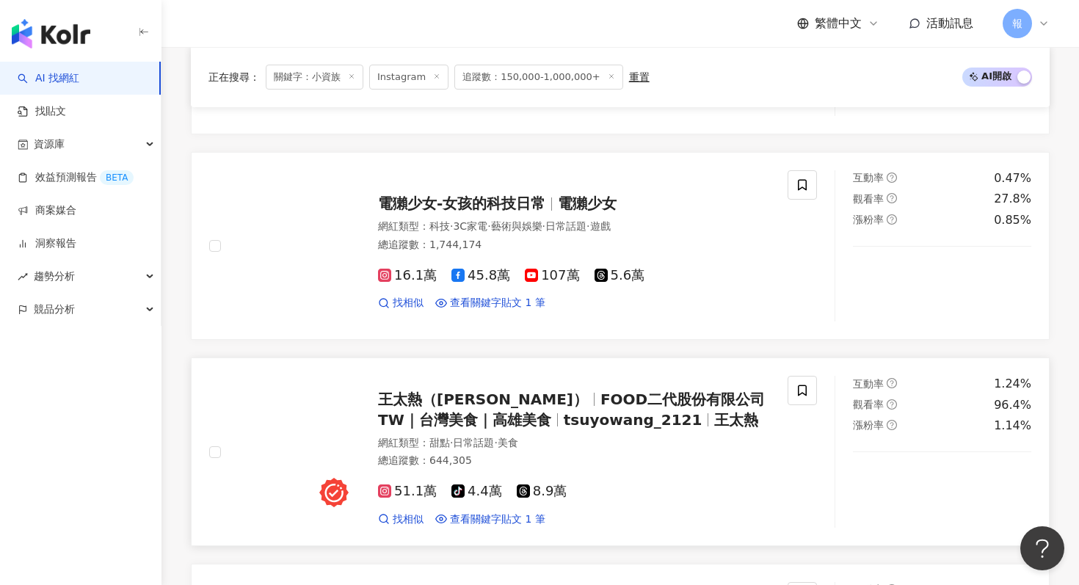
scroll to position [822, 0]
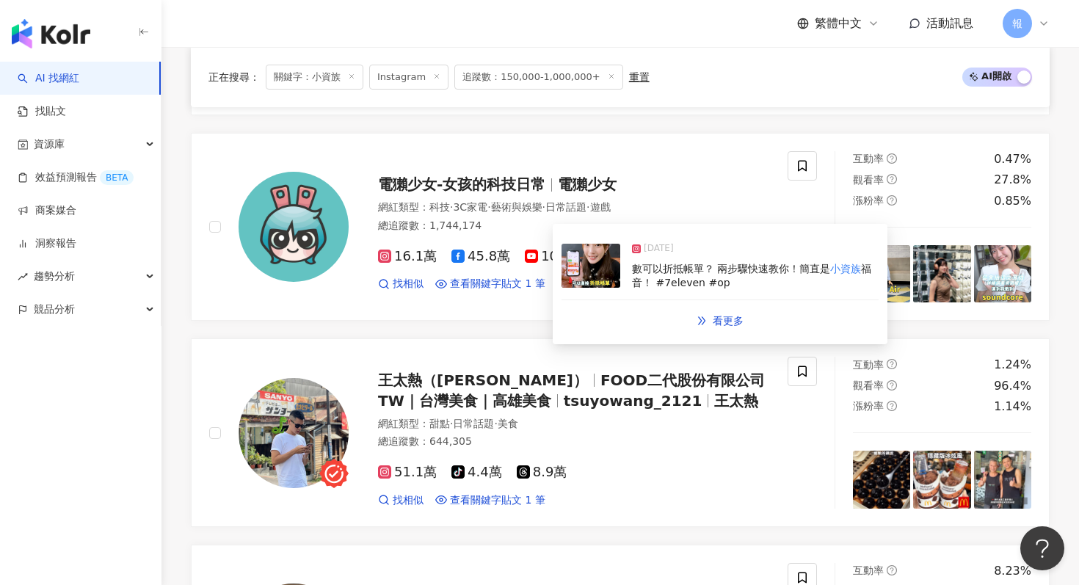
click at [594, 277] on img at bounding box center [590, 266] width 59 height 44
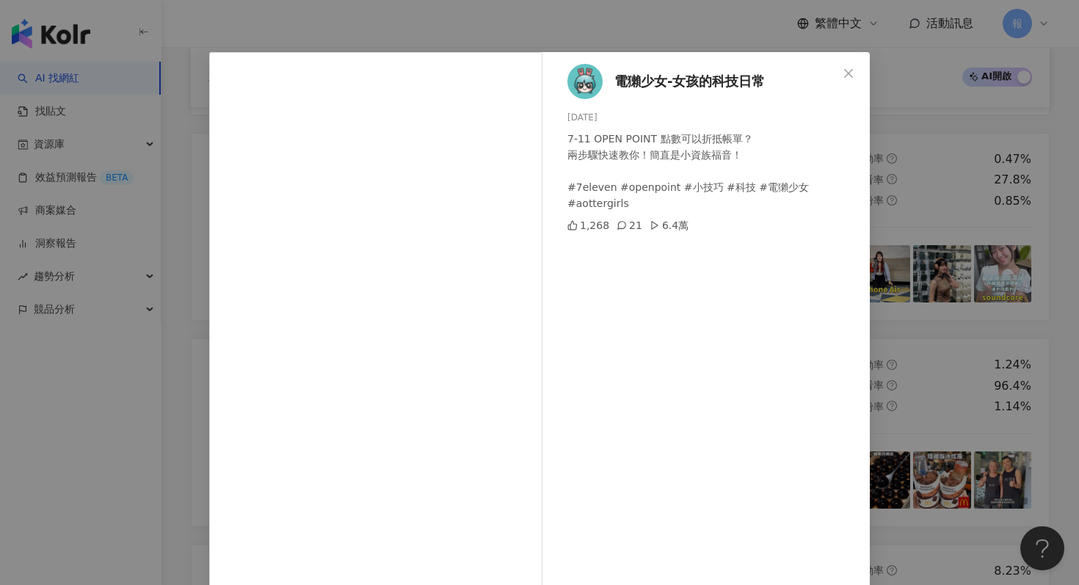
scroll to position [73, 0]
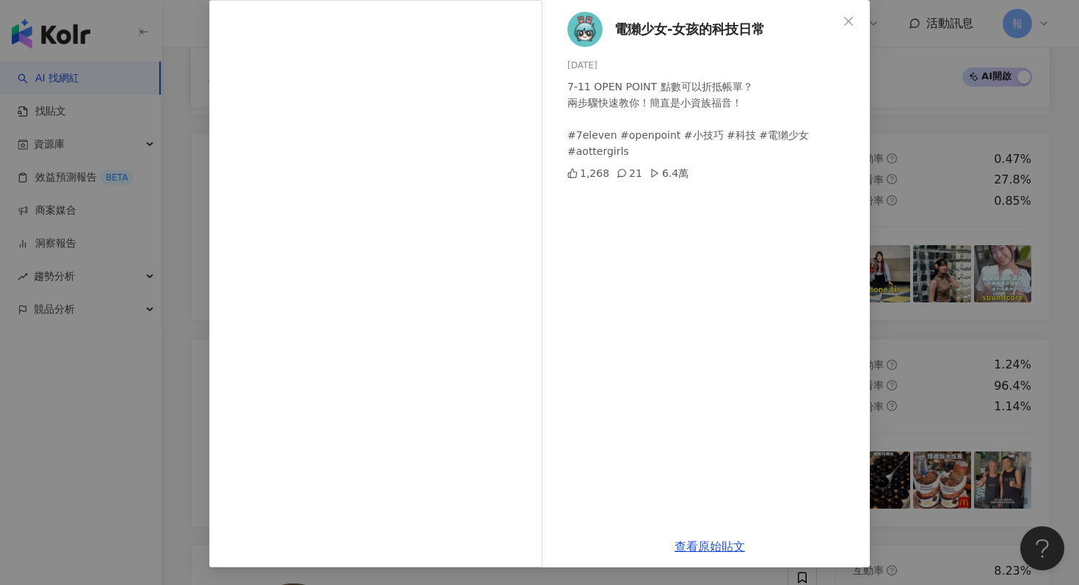
click at [926, 153] on div "電獺少女-女孩的科技日常 2025/1/27 7-11 OPEN POINT 點數可以折抵帳單？ 兩步驟快速教你！簡直是小資族福音！ #7eleven #op…" at bounding box center [539, 292] width 1079 height 585
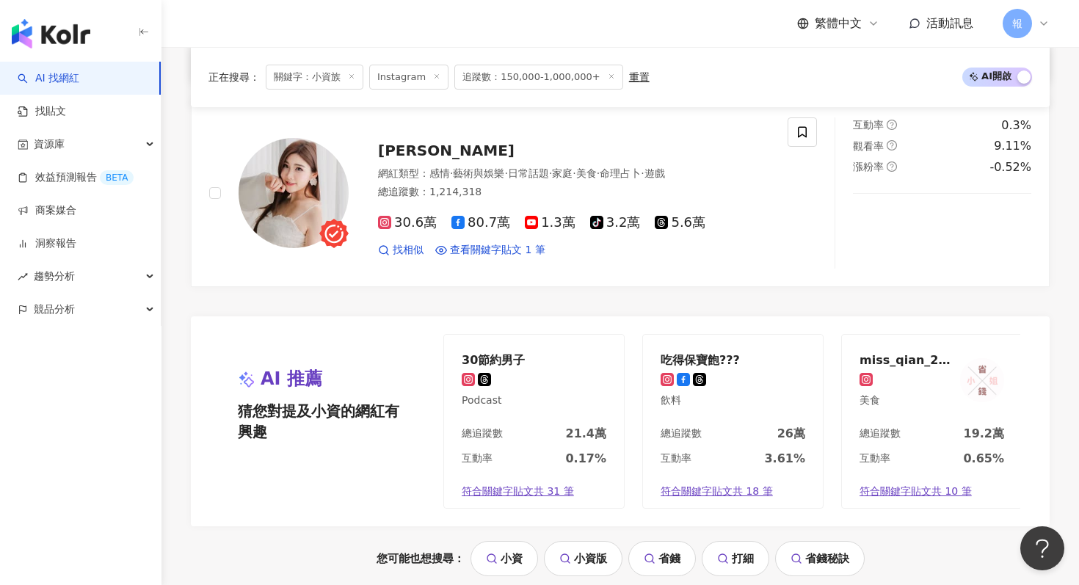
scroll to position [2812, 0]
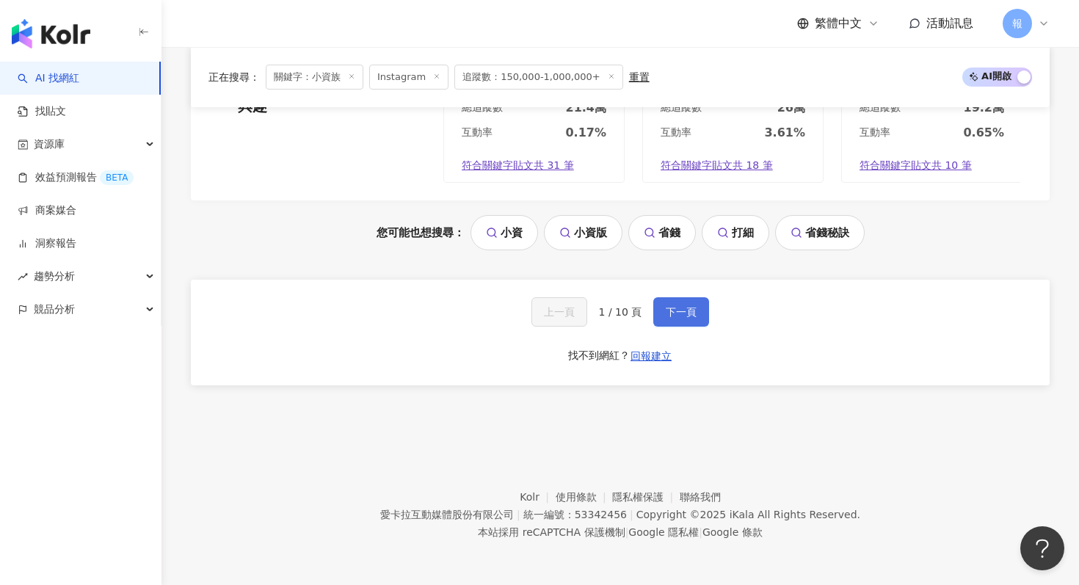
click at [660, 324] on button "下一頁" at bounding box center [681, 311] width 56 height 29
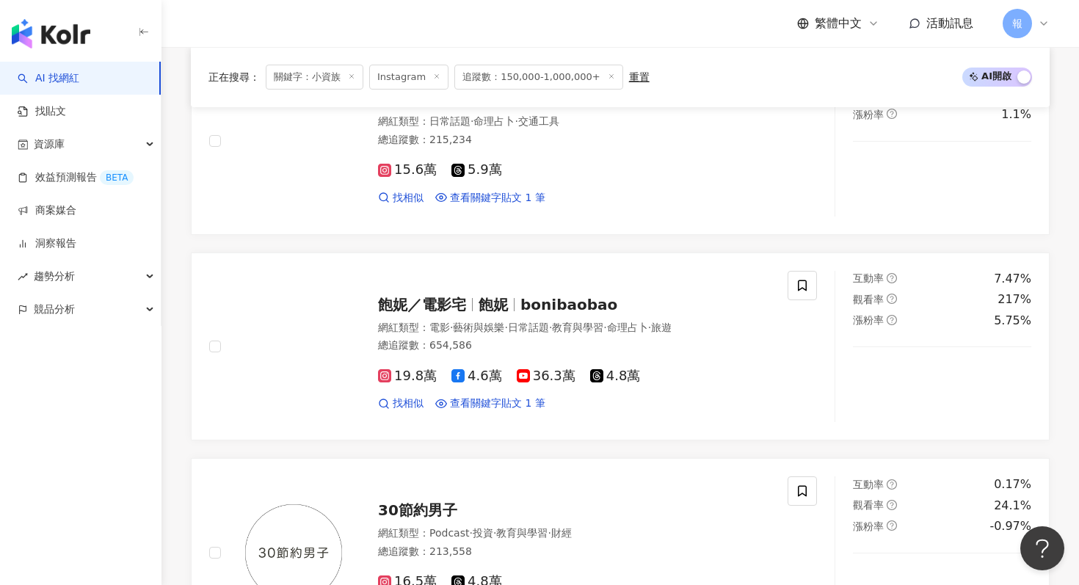
scroll to position [611, 0]
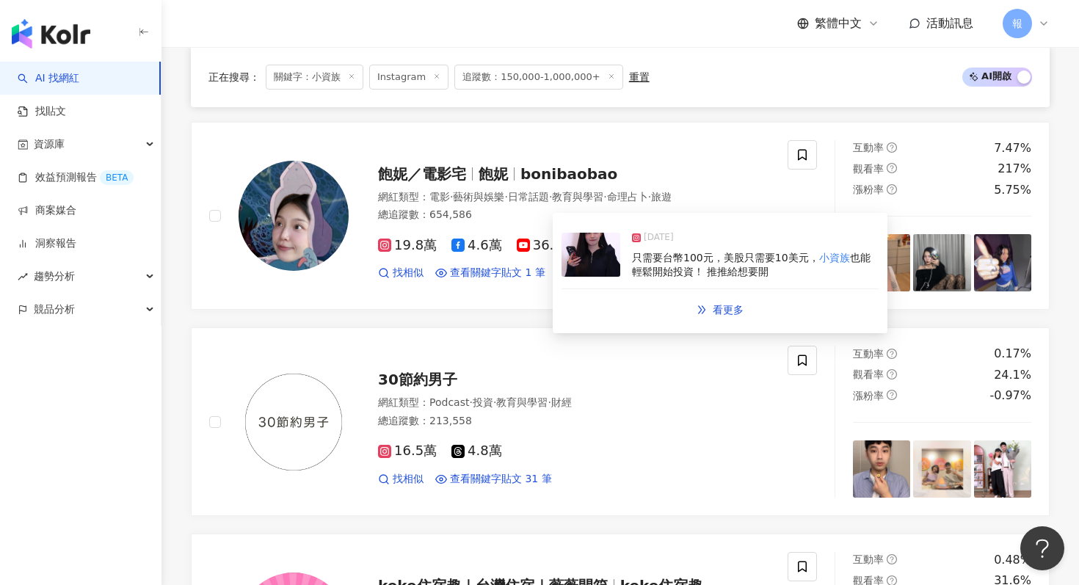
click at [588, 268] on img at bounding box center [590, 255] width 59 height 44
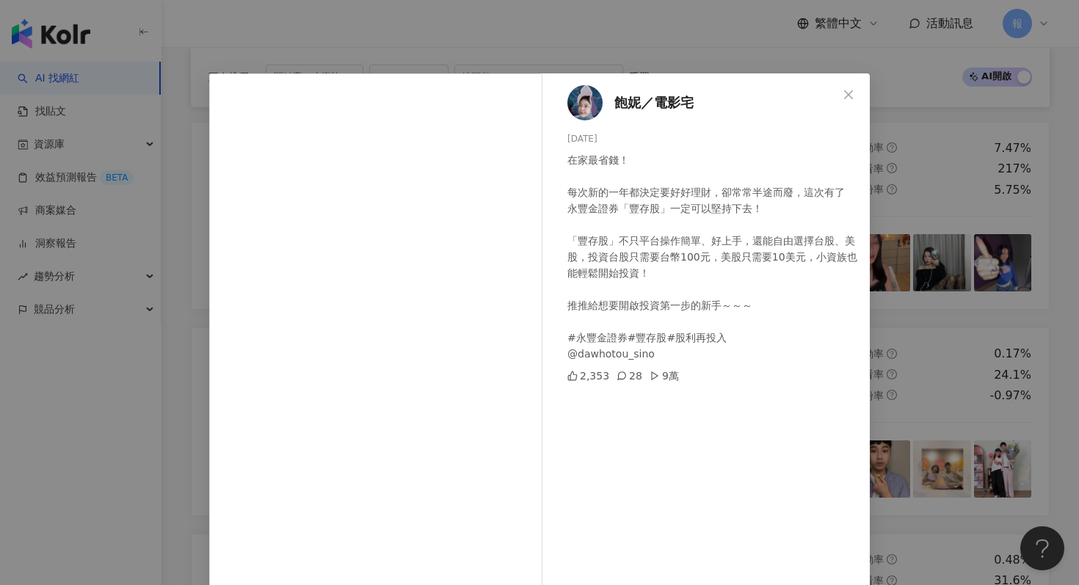
click at [914, 322] on div "飽妮／電影宅 2025/4/8 在家最省錢！ 每次新的一年都決定要好好理財，卻常常半途而廢，這次有了 永豐金證券「豐存股」一定可以堅持下去！ 「豐存股」不只平…" at bounding box center [539, 292] width 1079 height 585
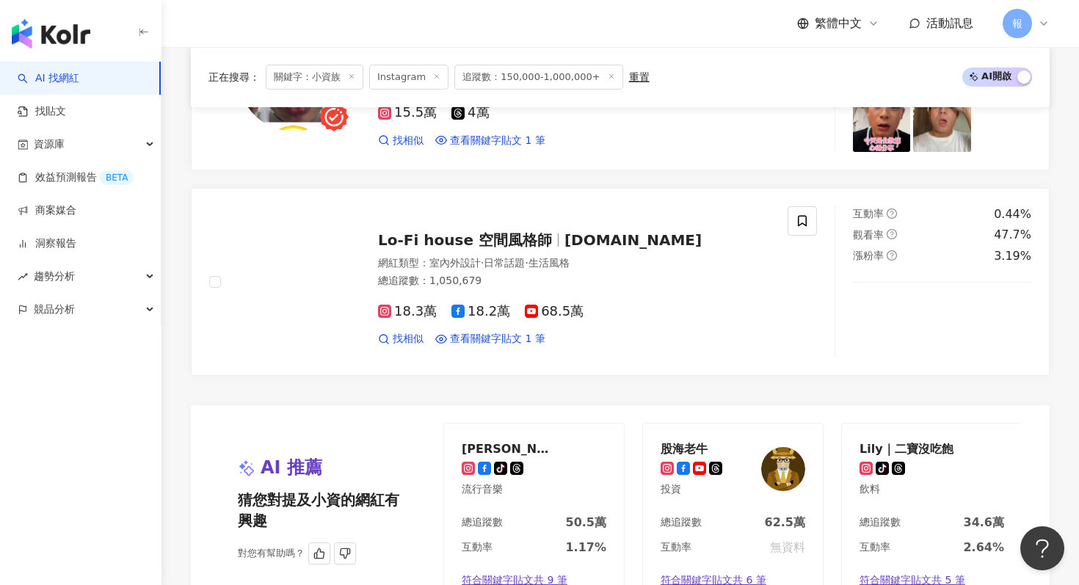
scroll to position [2812, 0]
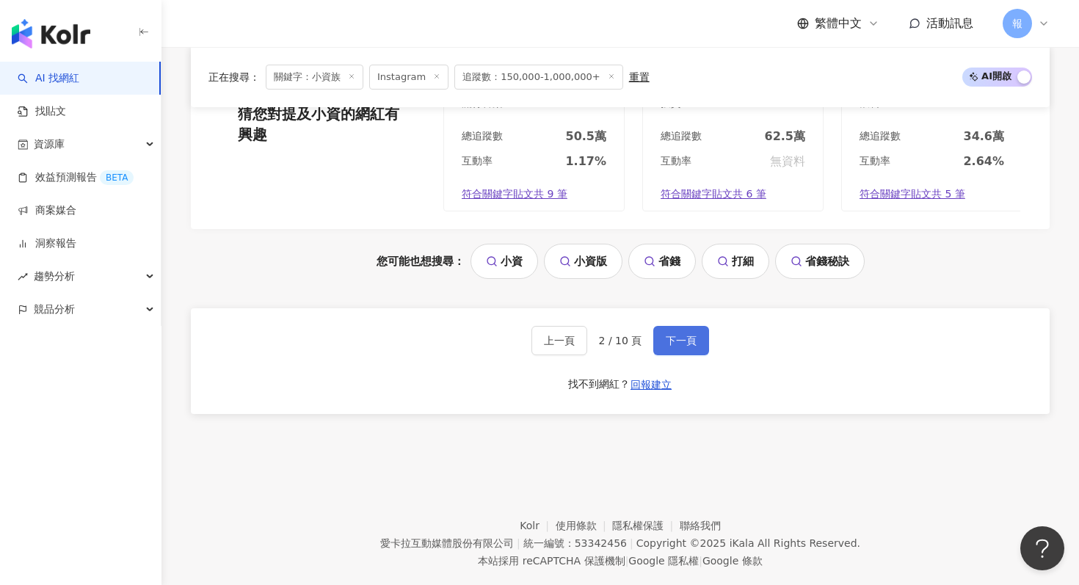
click at [693, 326] on button "下一頁" at bounding box center [681, 340] width 56 height 29
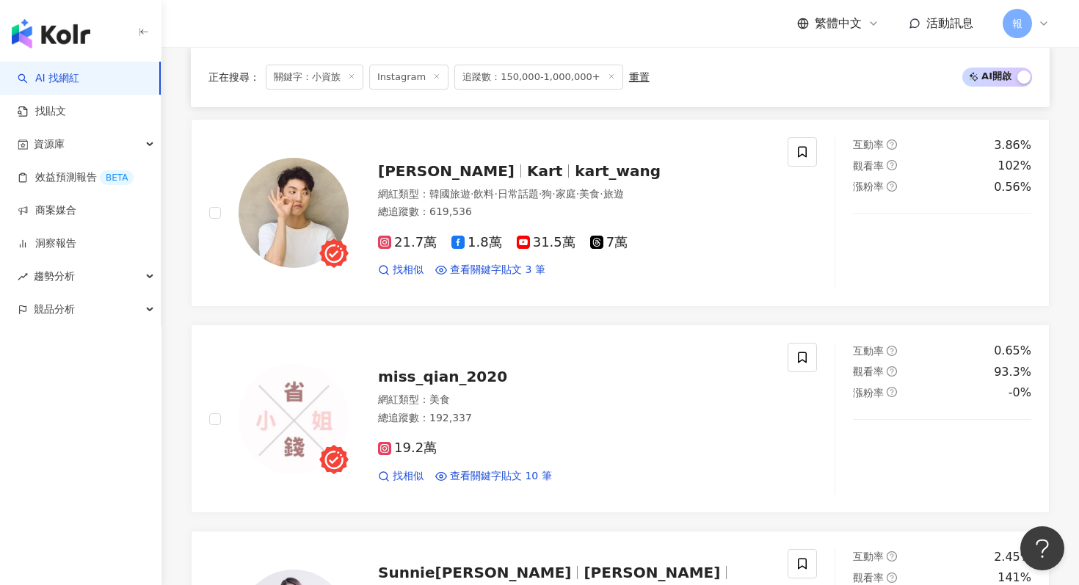
scroll to position [522, 0]
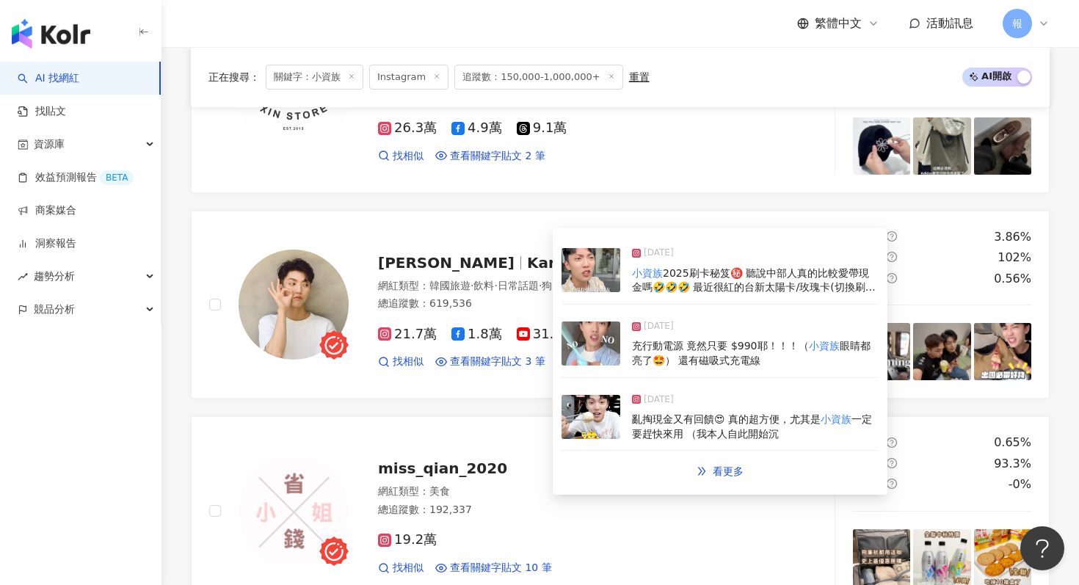
click at [587, 277] on img at bounding box center [590, 270] width 59 height 44
click at [591, 275] on img at bounding box center [590, 270] width 59 height 44
click at [594, 431] on img at bounding box center [590, 417] width 59 height 44
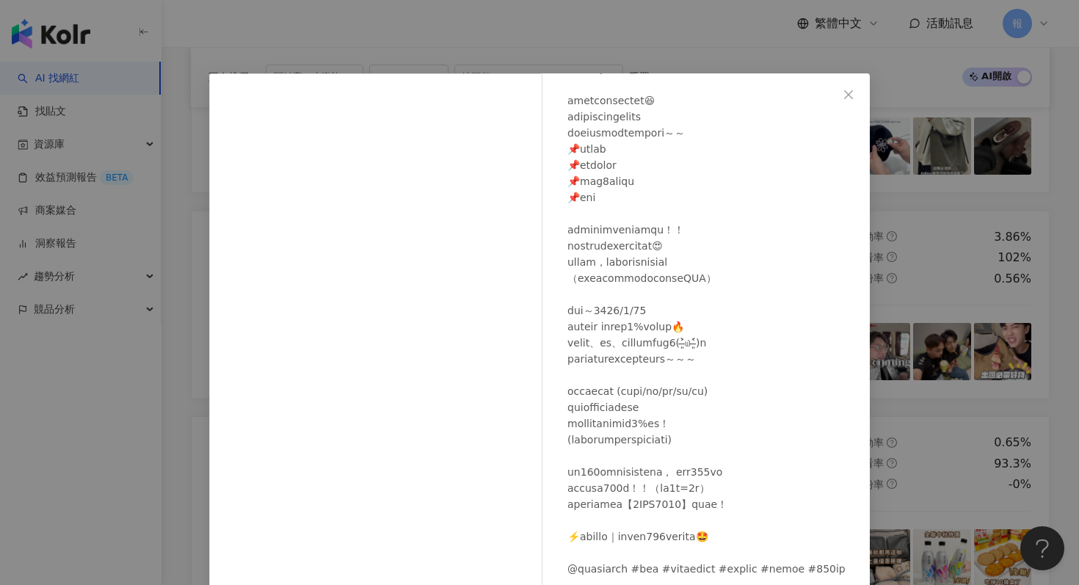
scroll to position [73, 0]
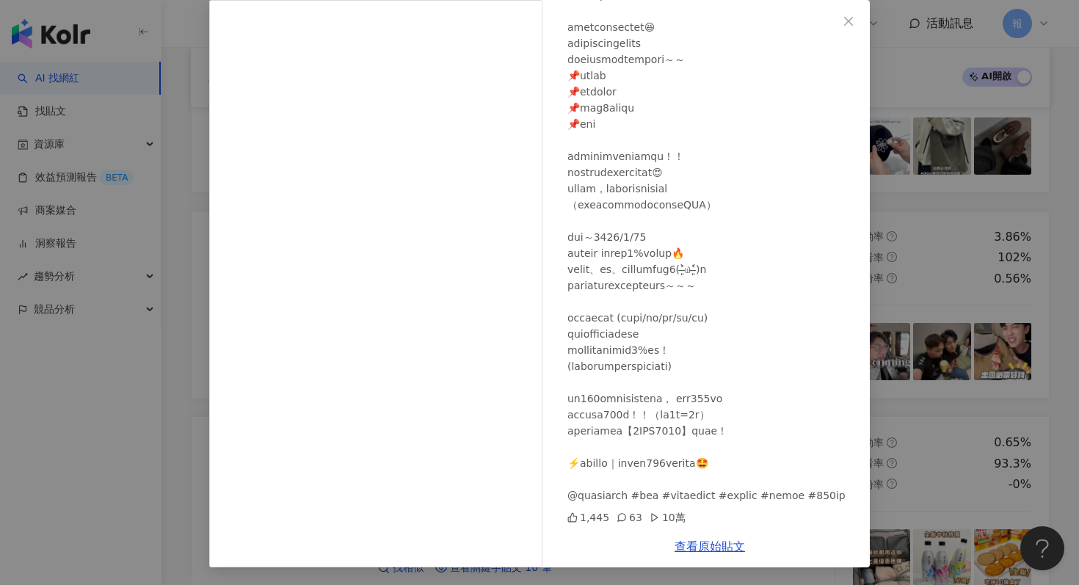
click at [939, 254] on div "卡特 2025/7/18 1,445 63 10萬 查看原始貼文" at bounding box center [539, 292] width 1079 height 585
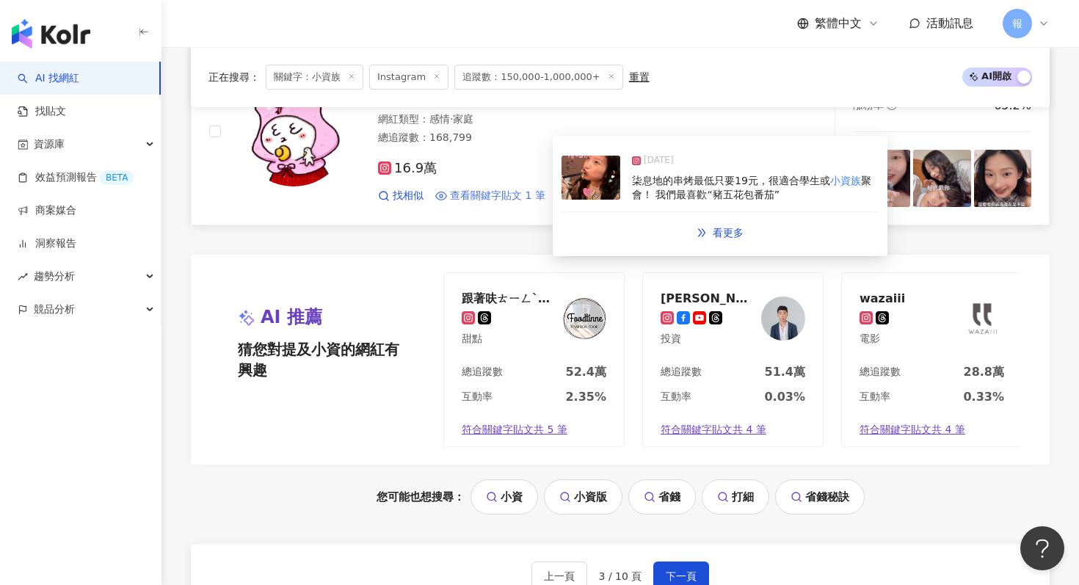
scroll to position [2665, 0]
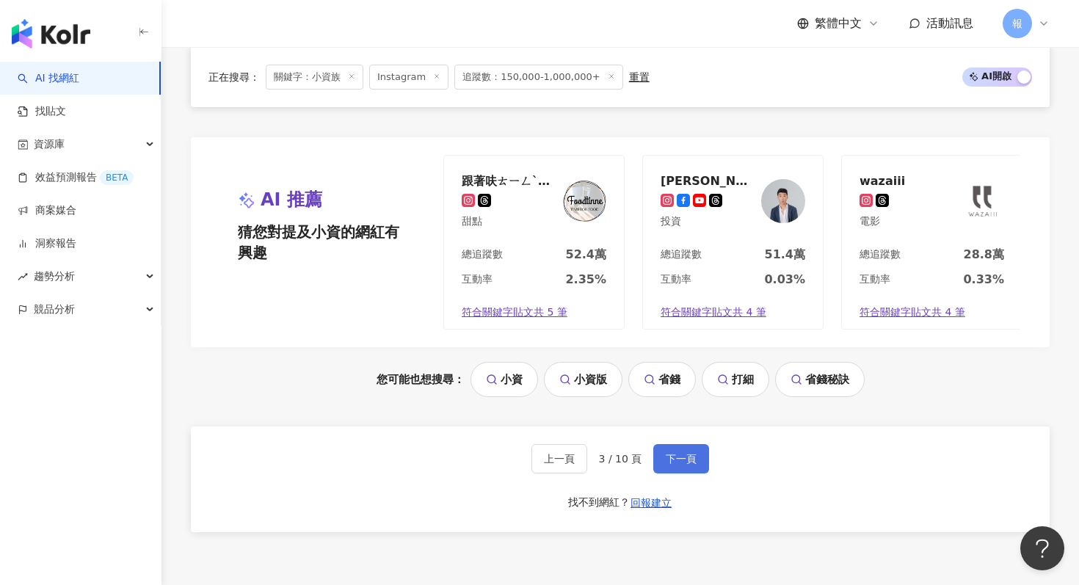
click at [666, 458] on span "下一頁" at bounding box center [681, 459] width 31 height 12
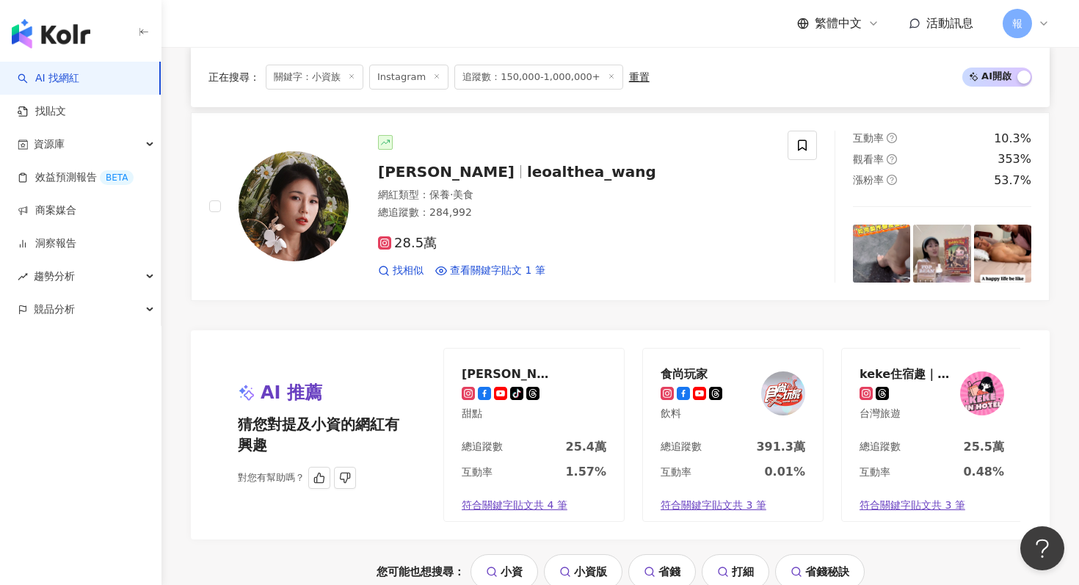
scroll to position [2811, 0]
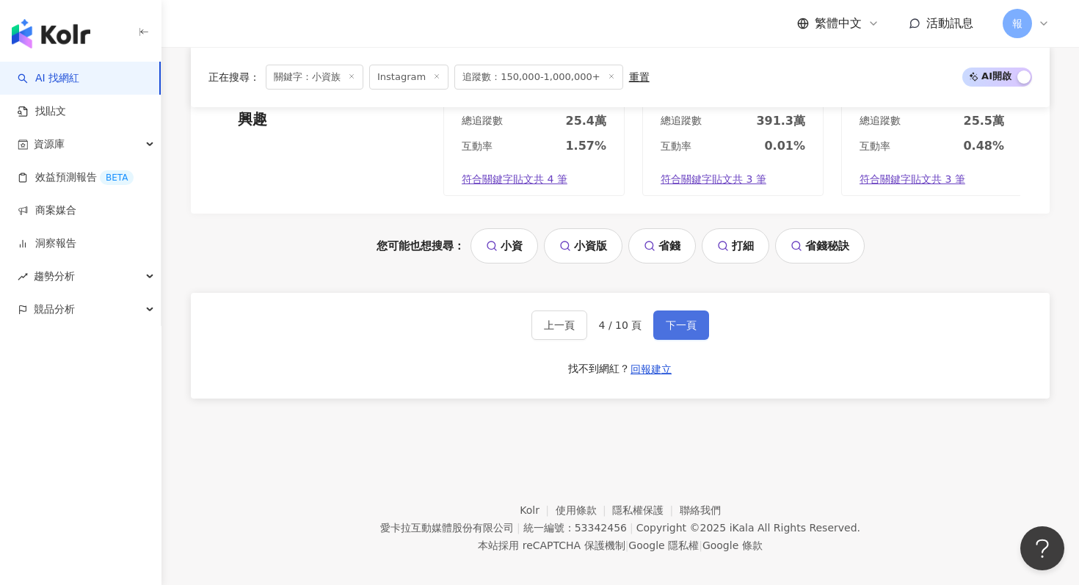
click at [675, 321] on button "下一頁" at bounding box center [681, 324] width 56 height 29
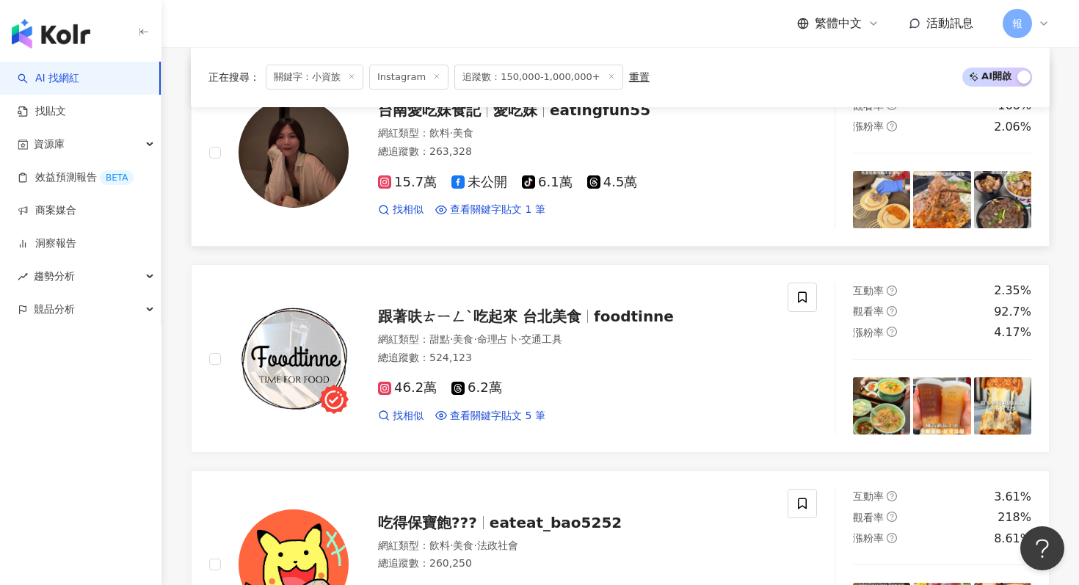
scroll to position [303, 0]
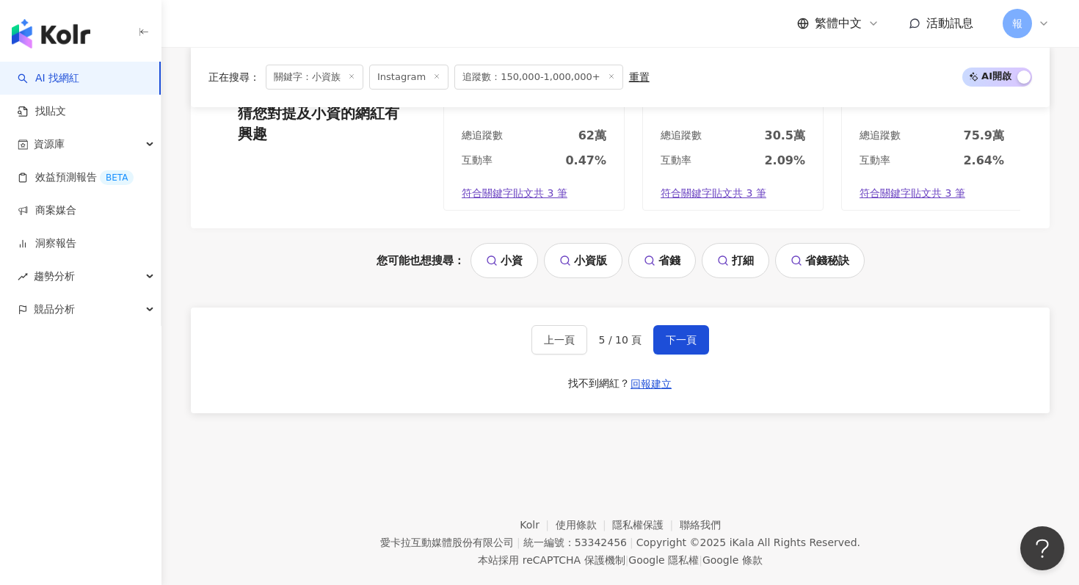
click at [671, 341] on span "下一頁" at bounding box center [681, 340] width 31 height 12
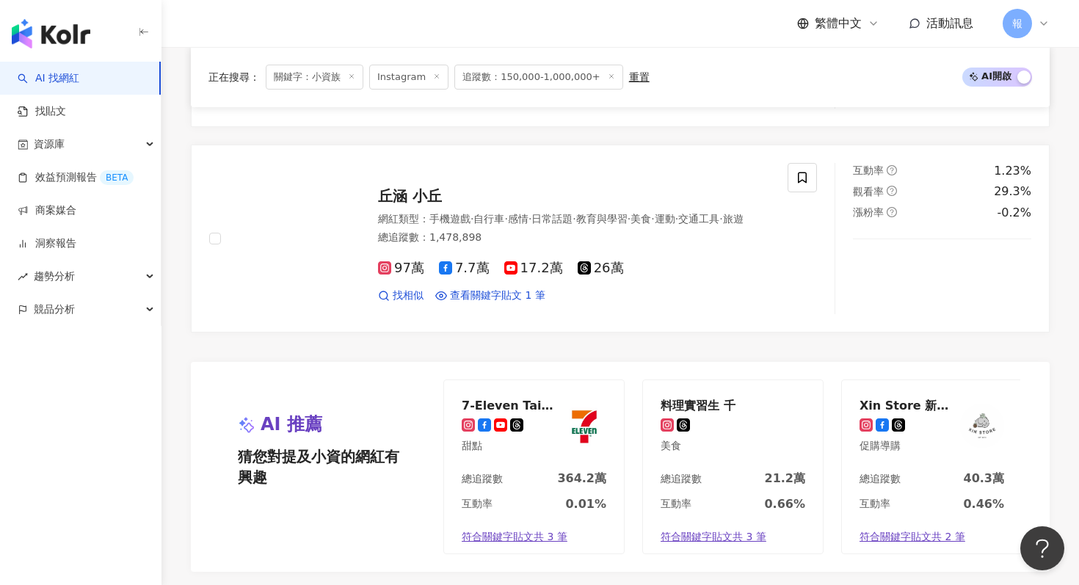
scroll to position [2812, 0]
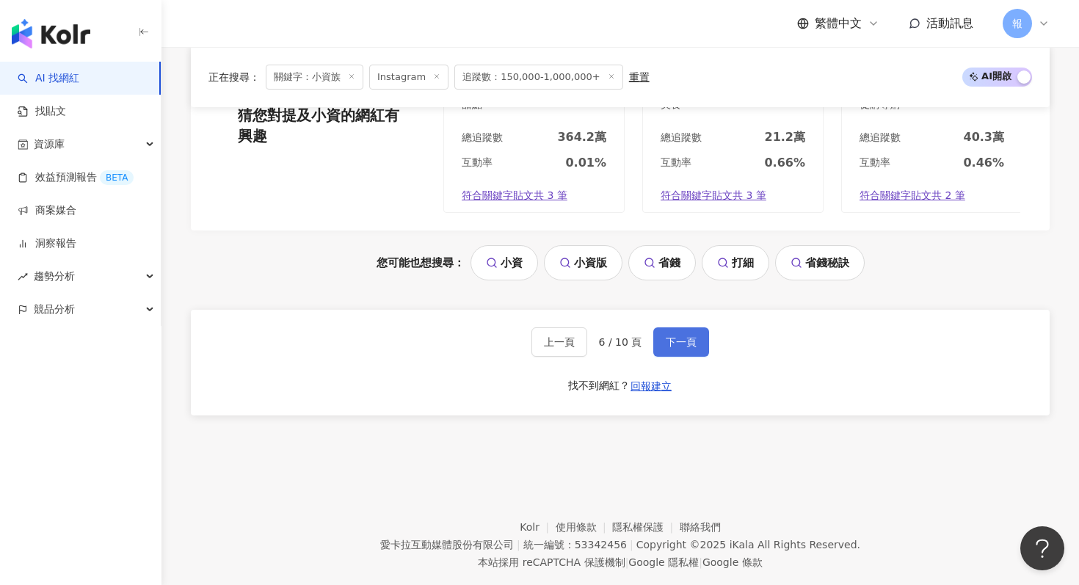
click at [670, 327] on button "下一頁" at bounding box center [681, 341] width 56 height 29
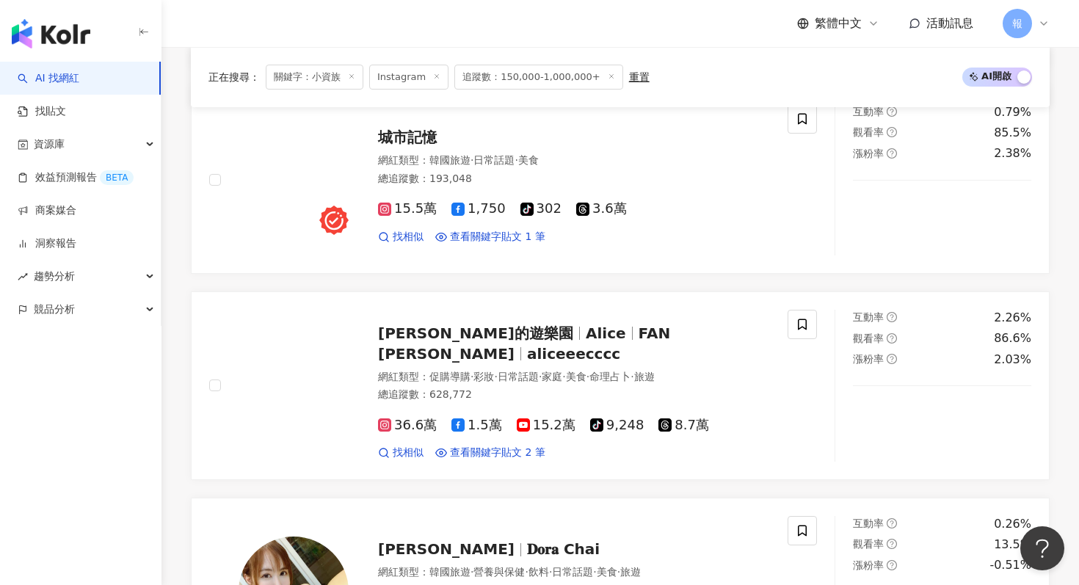
scroll to position [1463, 0]
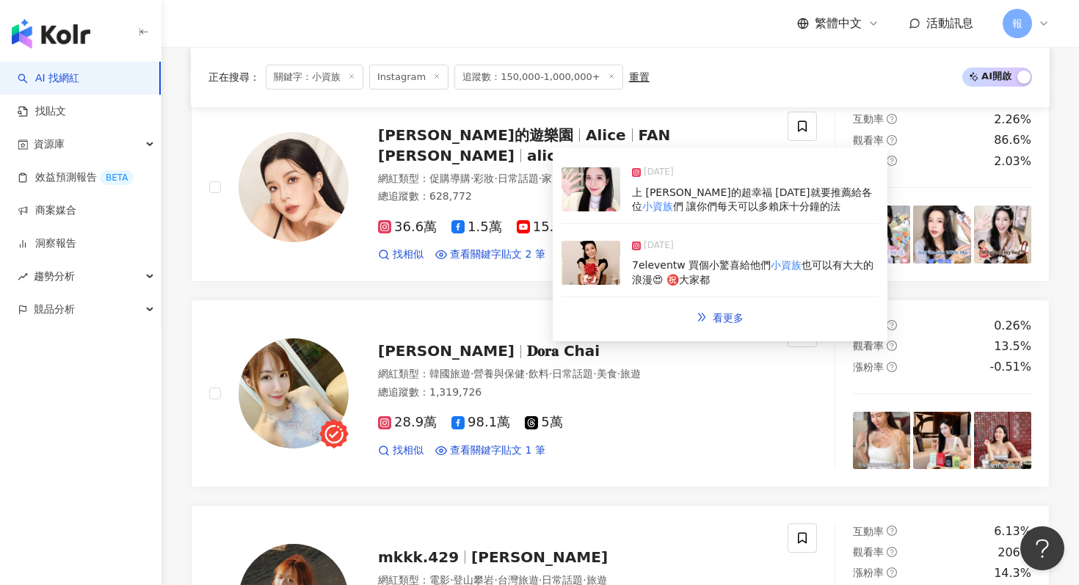
click at [592, 192] on img at bounding box center [590, 189] width 59 height 44
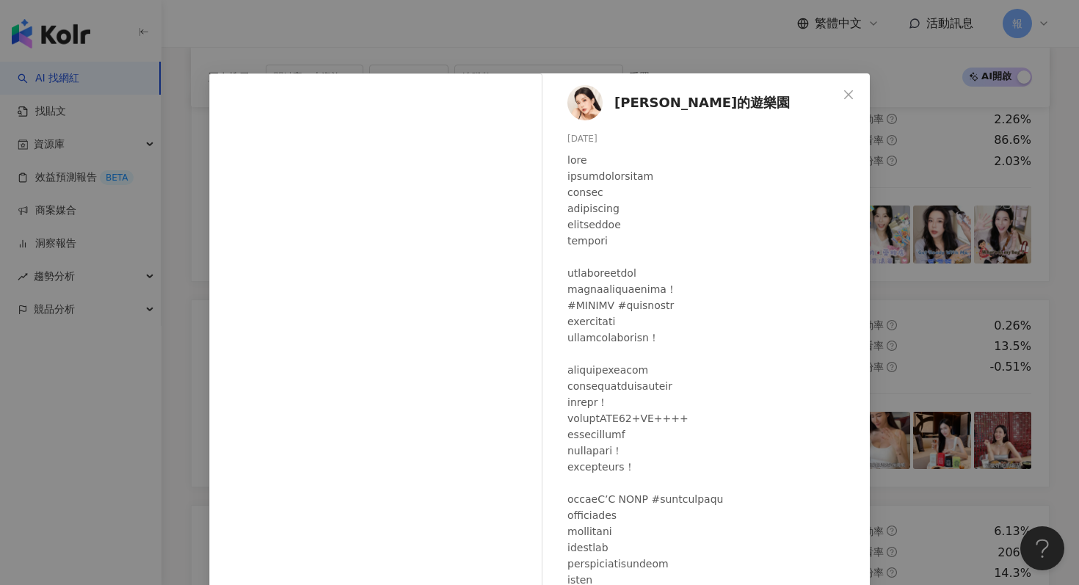
click at [913, 229] on div "愛麗絲的遊樂園 2025/3/11 1,577 14 10.5萬 查看原始貼文" at bounding box center [539, 292] width 1079 height 585
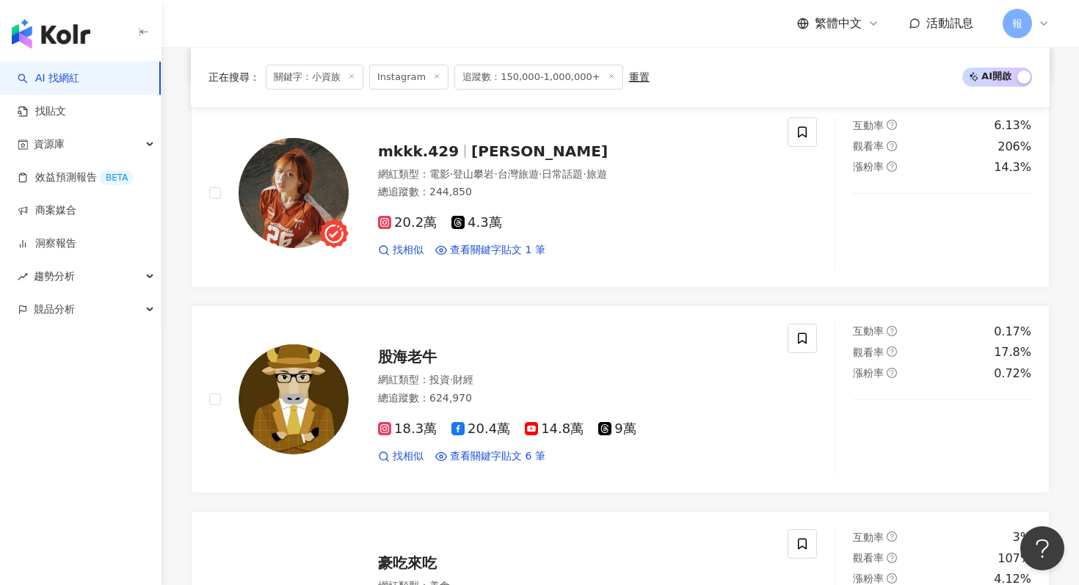
scroll to position [1885, 0]
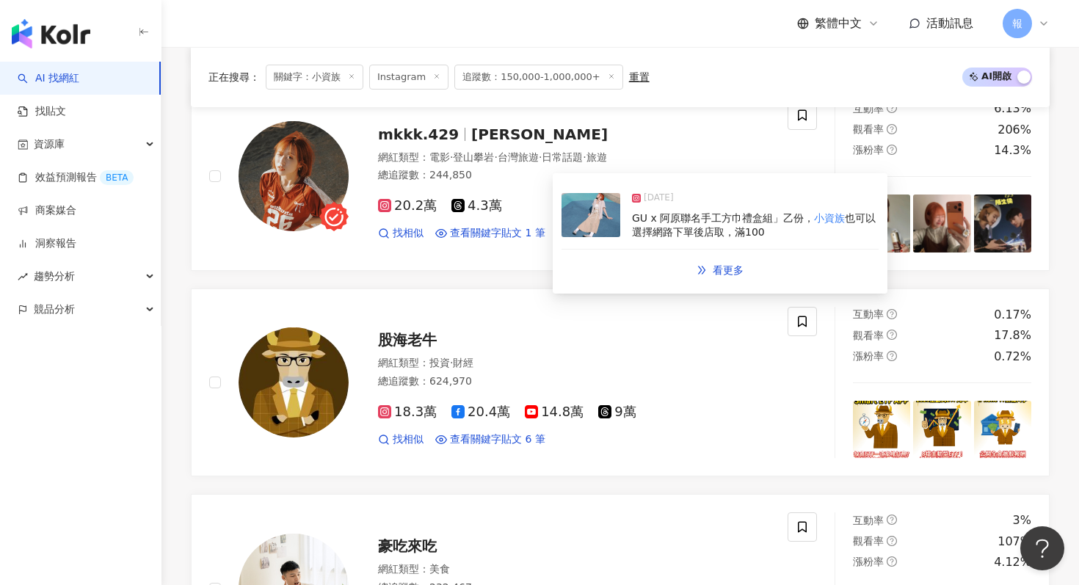
click at [602, 227] on img at bounding box center [590, 215] width 59 height 44
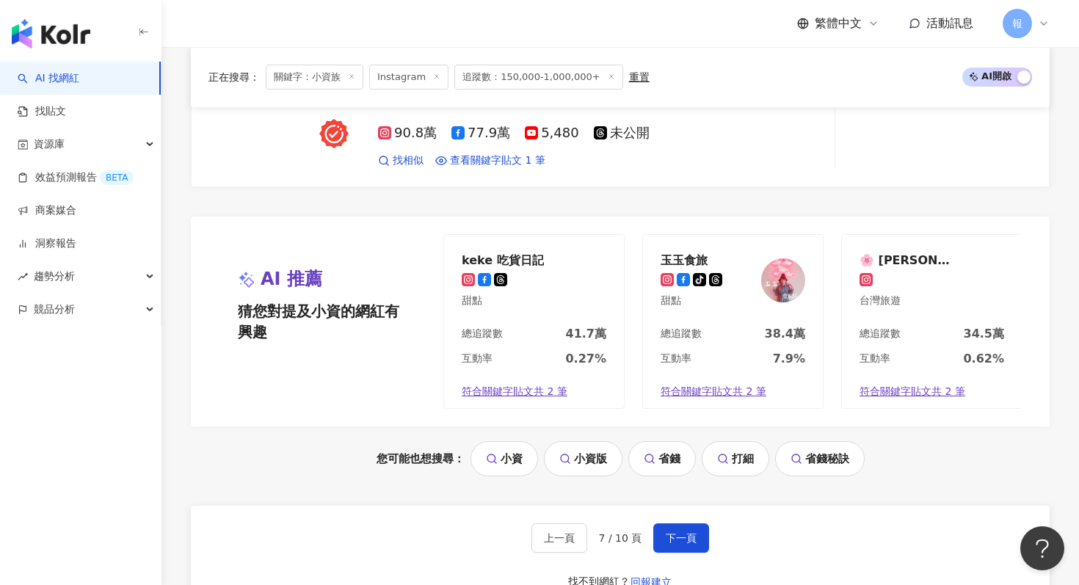
scroll to position [2644, 0]
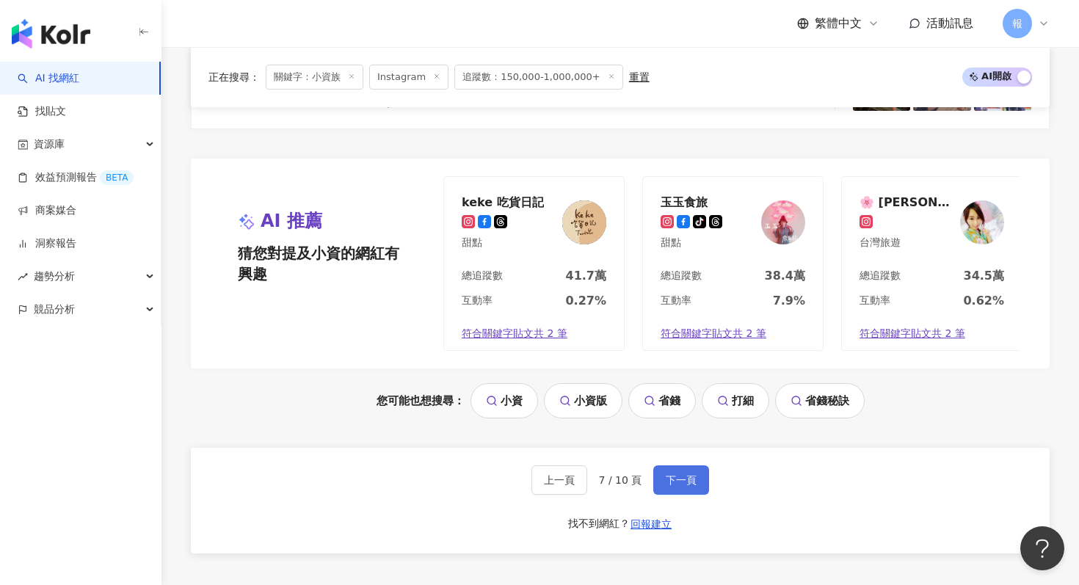
click at [677, 482] on span "下一頁" at bounding box center [681, 480] width 31 height 12
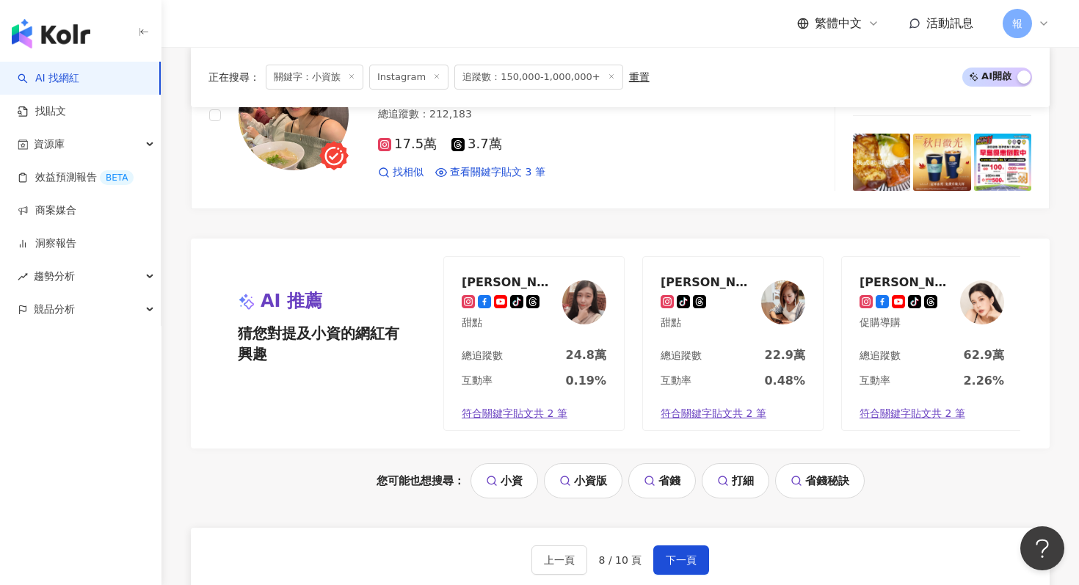
scroll to position [2655, 0]
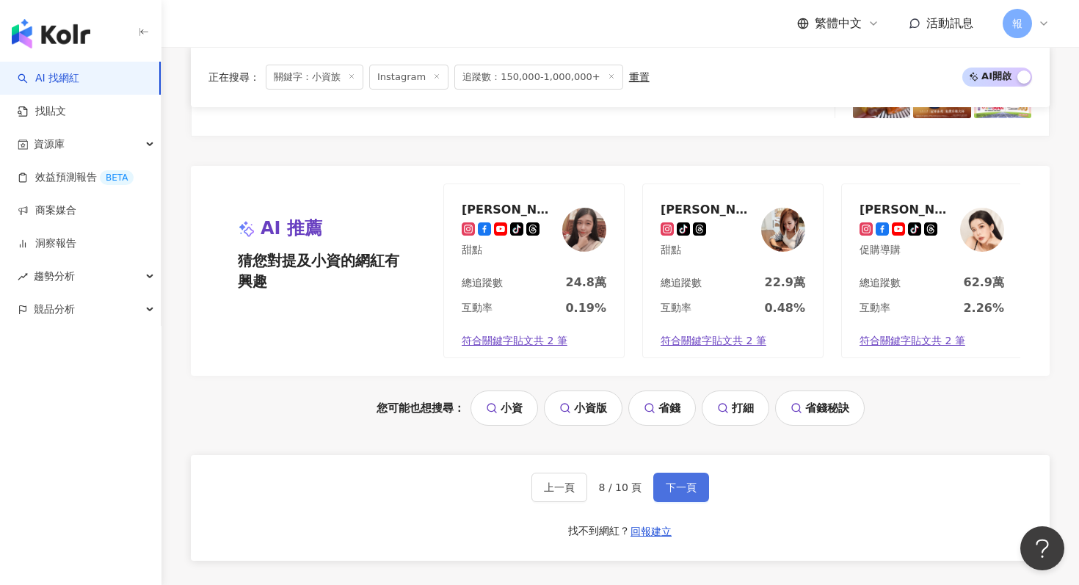
click at [656, 473] on button "下一頁" at bounding box center [681, 487] width 56 height 29
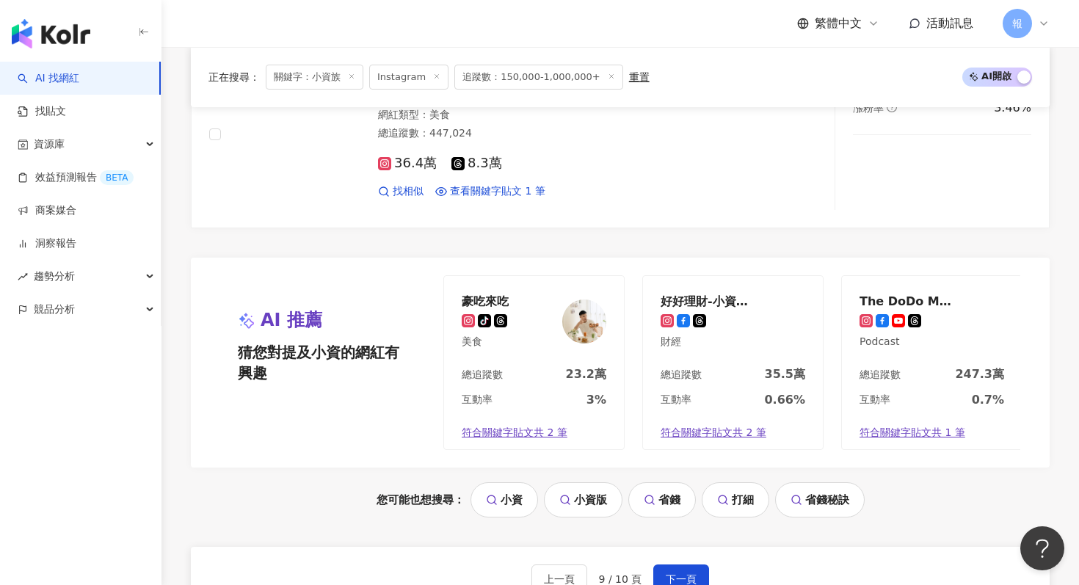
scroll to position [2644, 0]
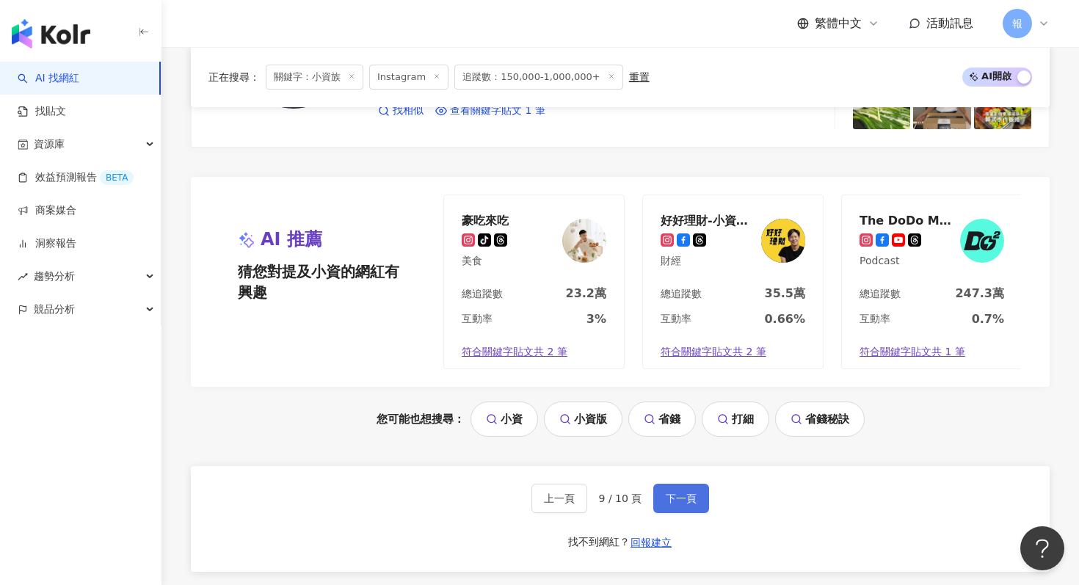
click at [662, 484] on button "下一頁" at bounding box center [681, 498] width 56 height 29
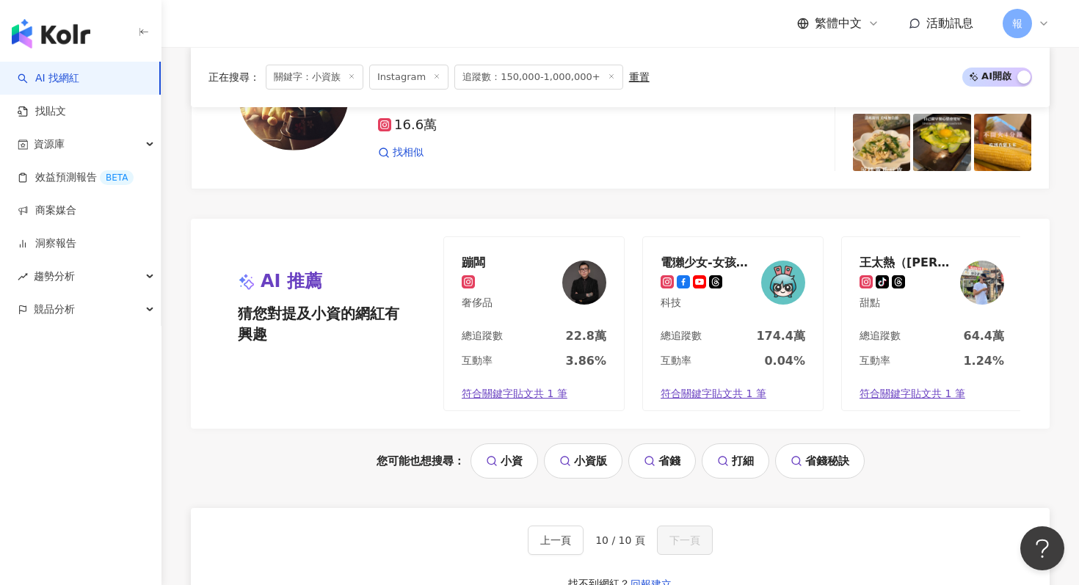
scroll to position [547, 0]
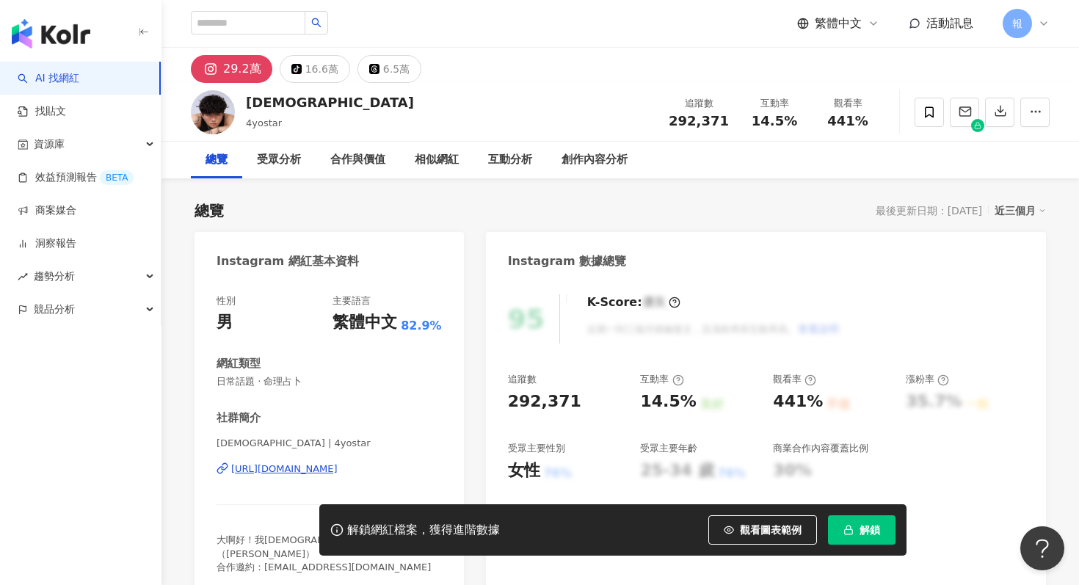
click at [288, 466] on div "[URL][DOMAIN_NAME]" at bounding box center [284, 468] width 106 height 13
